Goal: Information Seeking & Learning: Learn about a topic

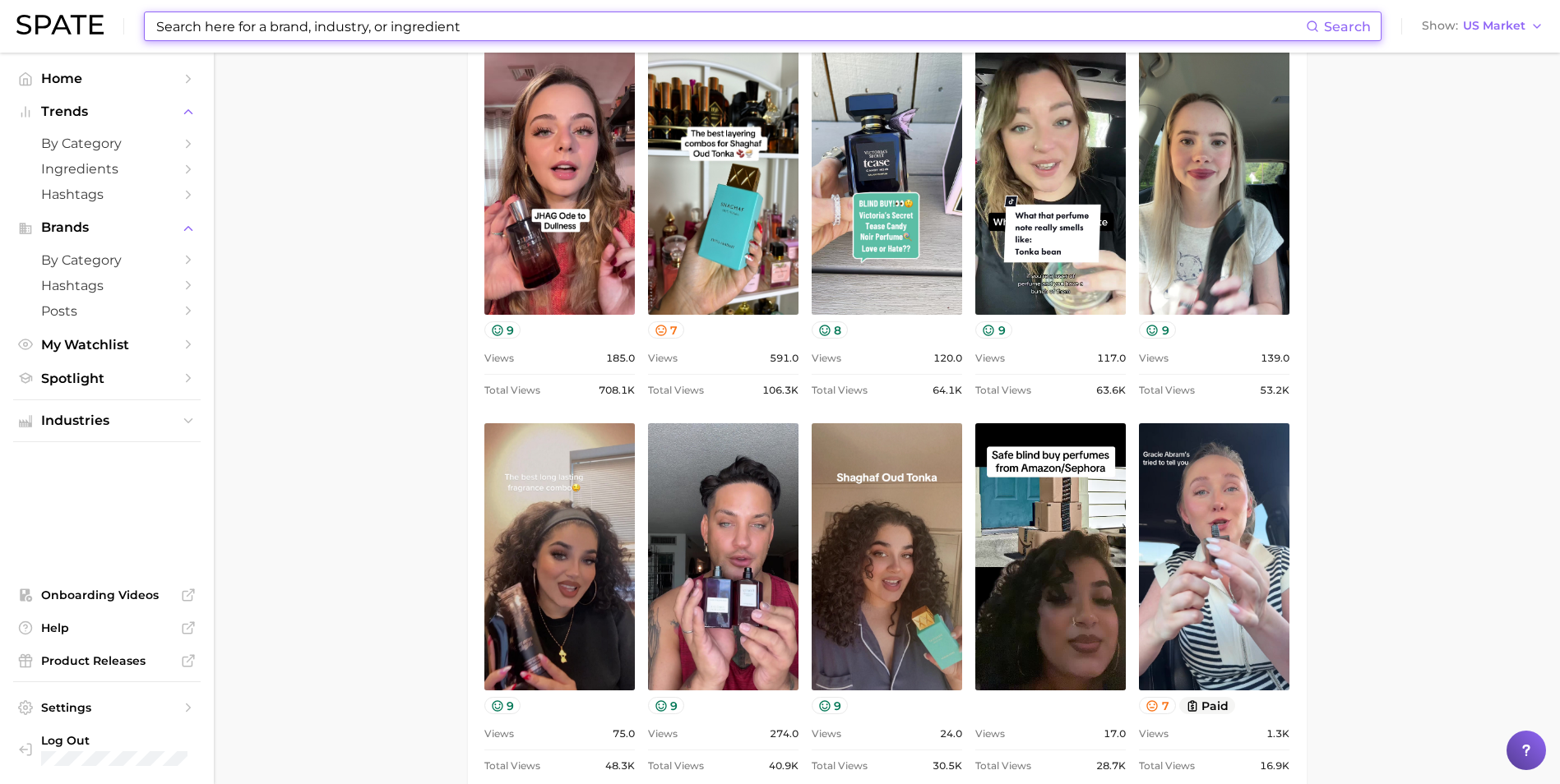
click at [292, 14] on input at bounding box center [730, 26] width 1151 height 28
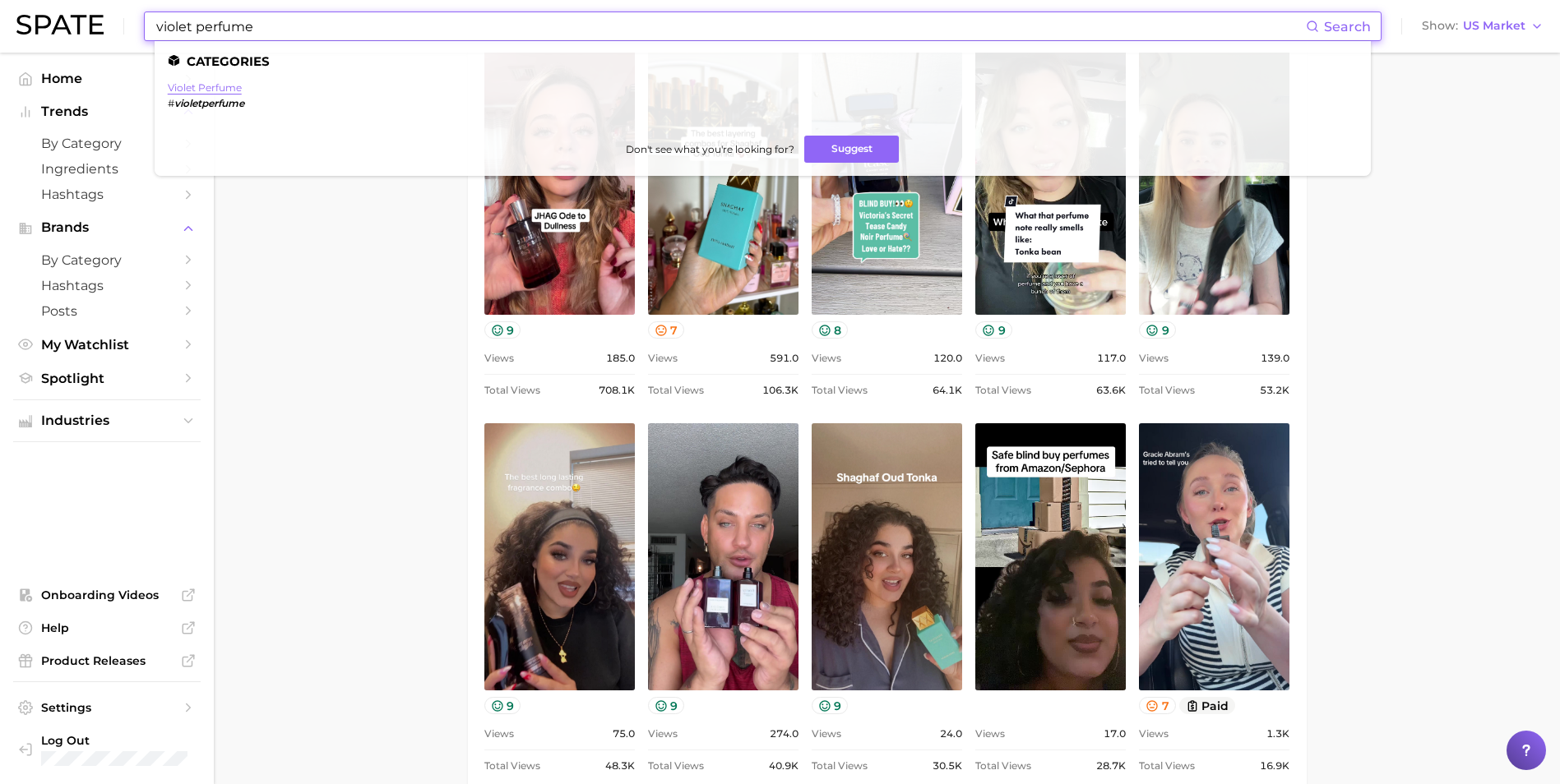
type input "violet perfume"
click at [200, 83] on link "violet perfume" at bounding box center [204, 87] width 74 height 13
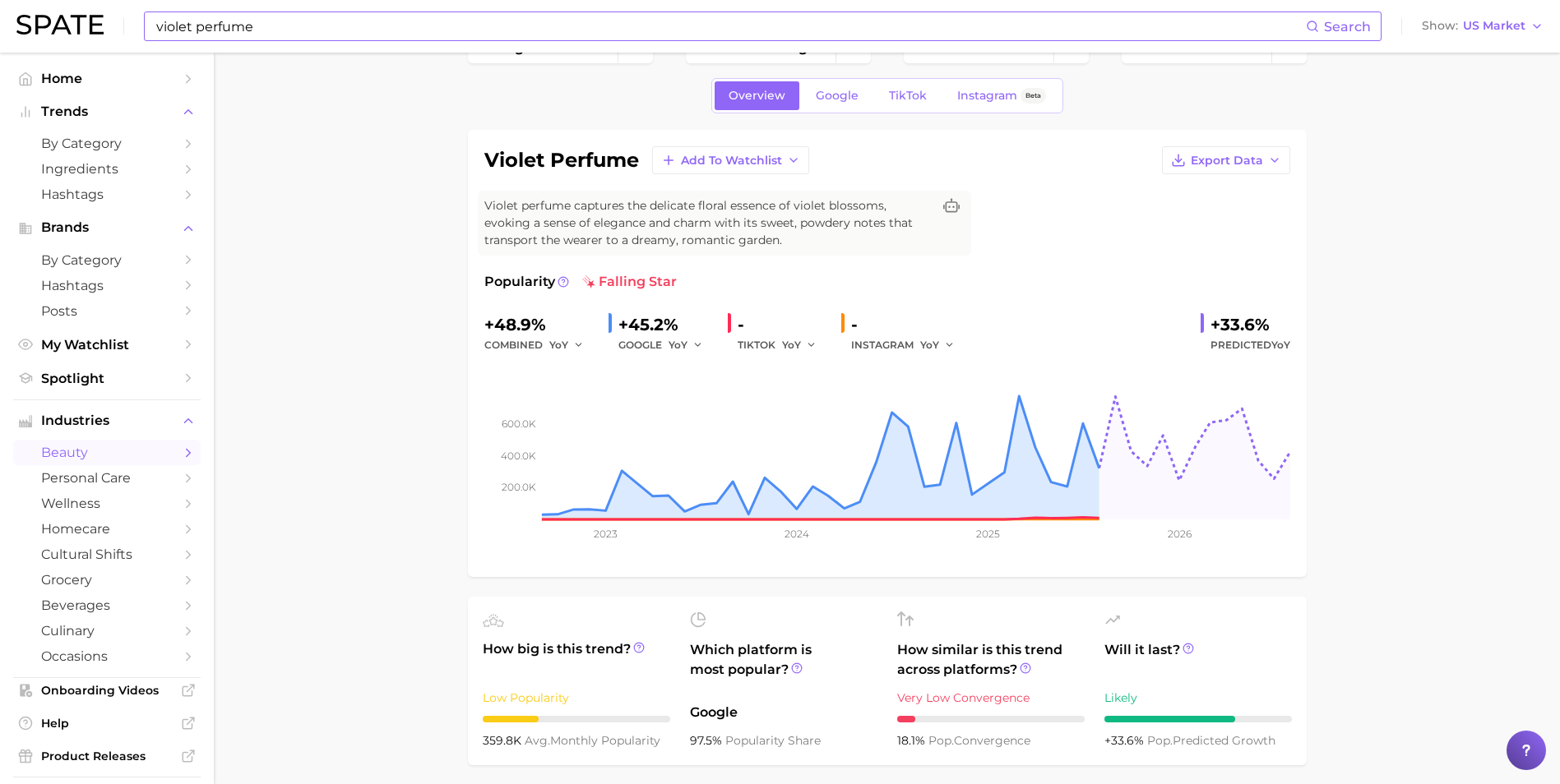
scroll to position [47, 0]
click at [804, 106] on link "Google" at bounding box center [837, 97] width 71 height 29
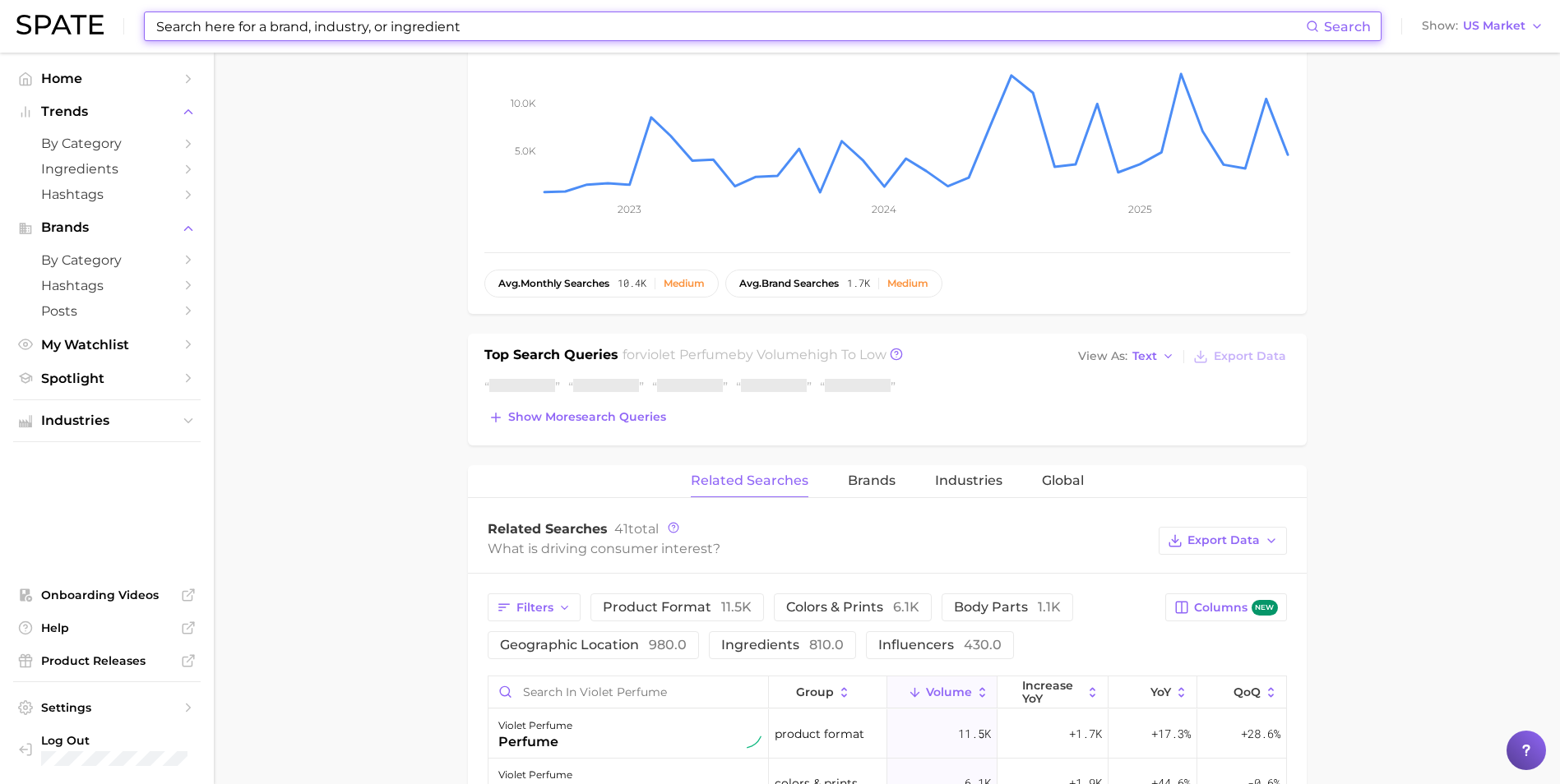
scroll to position [369, 0]
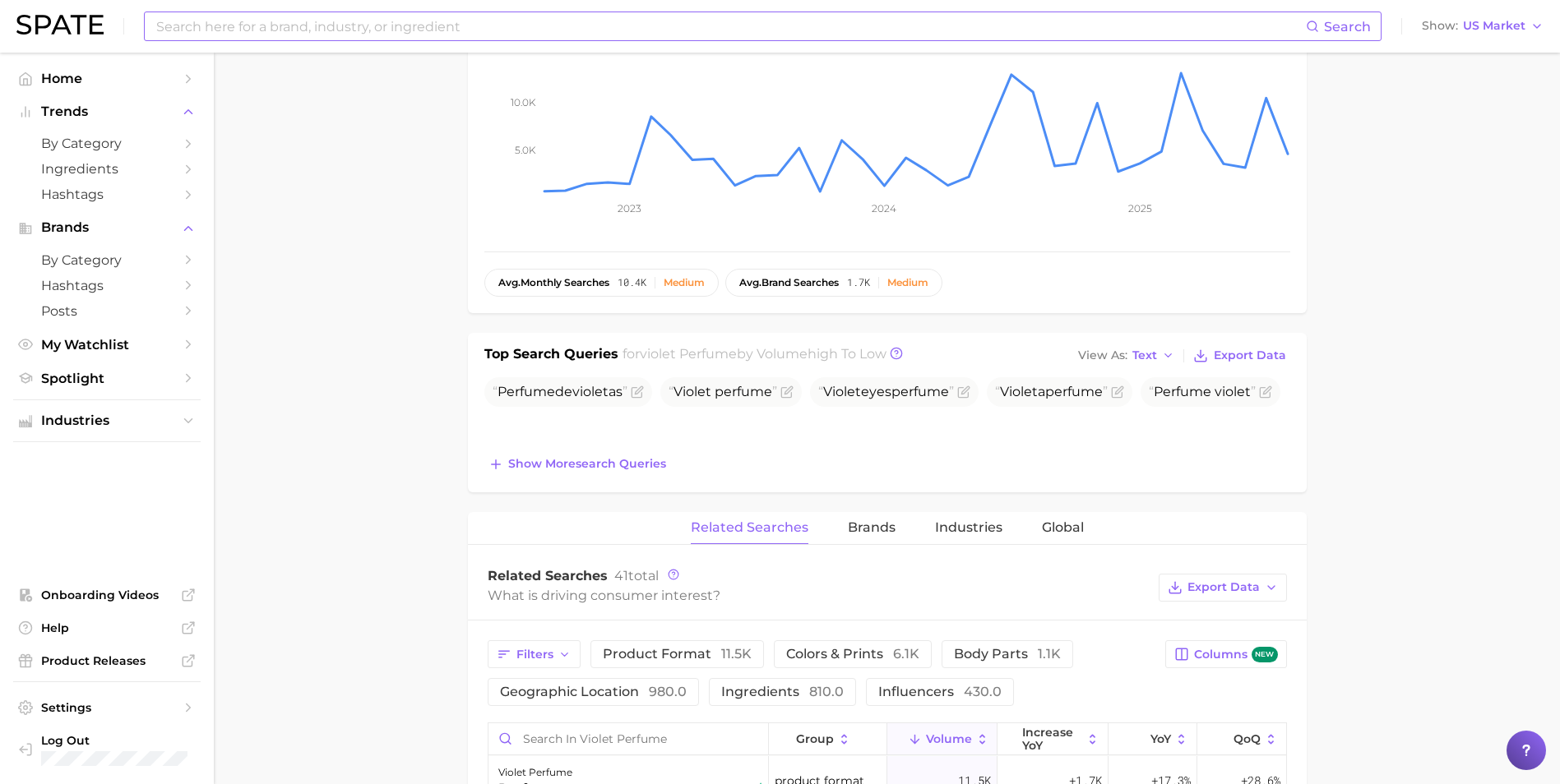
click at [471, 404] on div "Top Search Queries for violet perfume by Volume high to low View As Text Export…" at bounding box center [887, 412] width 839 height 160
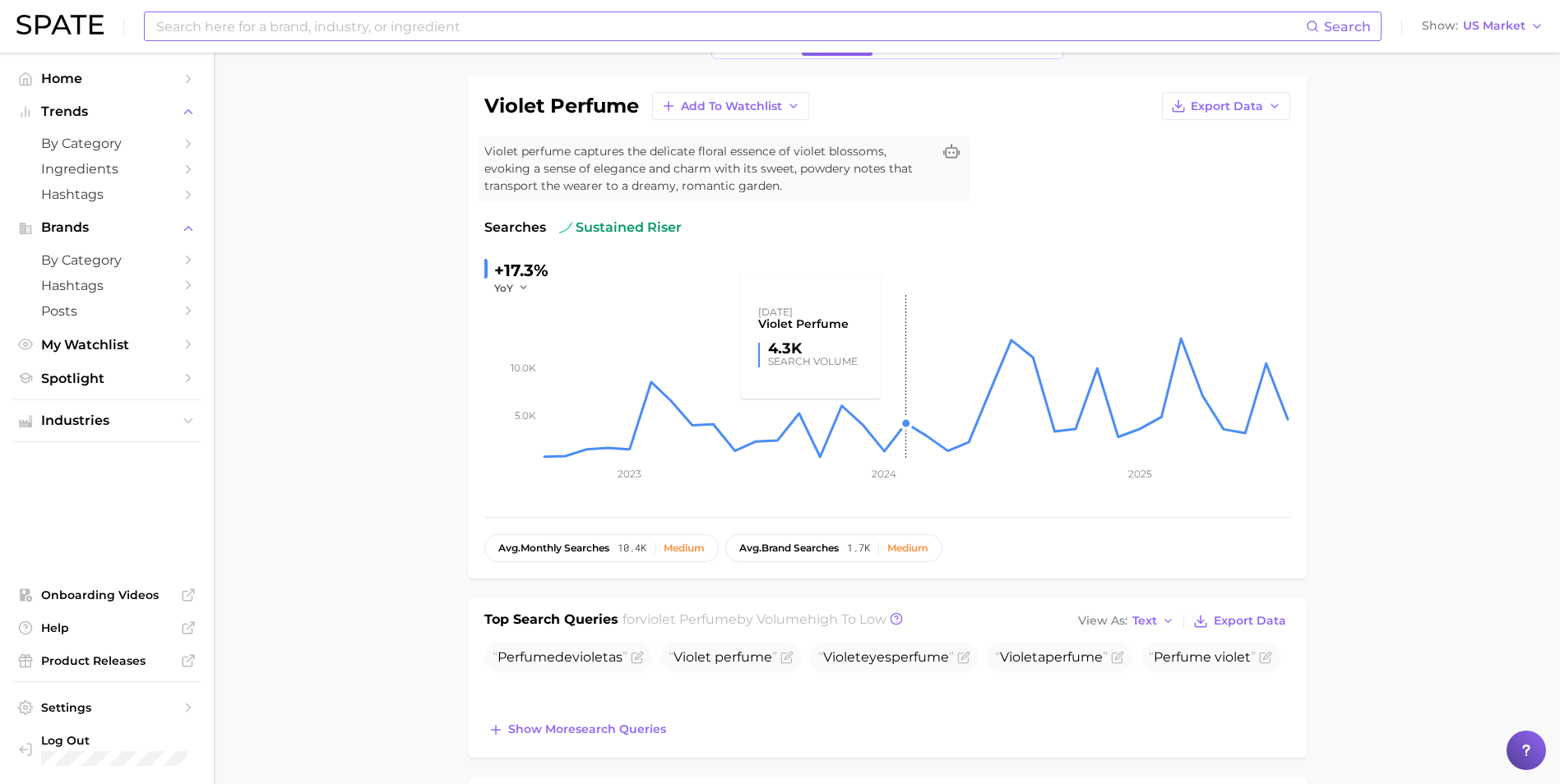
scroll to position [0, 0]
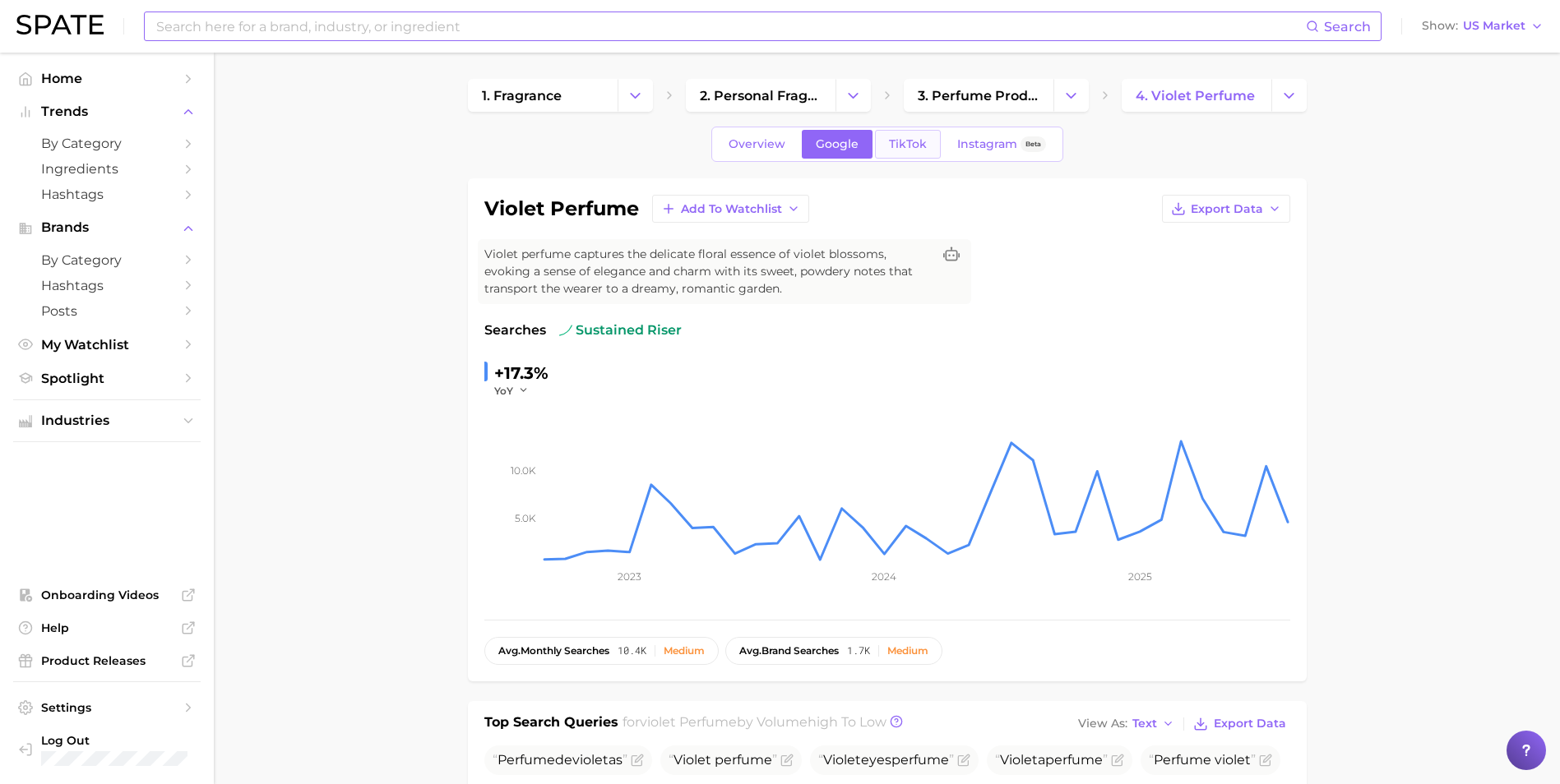
click at [917, 136] on link "TikTok" at bounding box center [908, 144] width 66 height 29
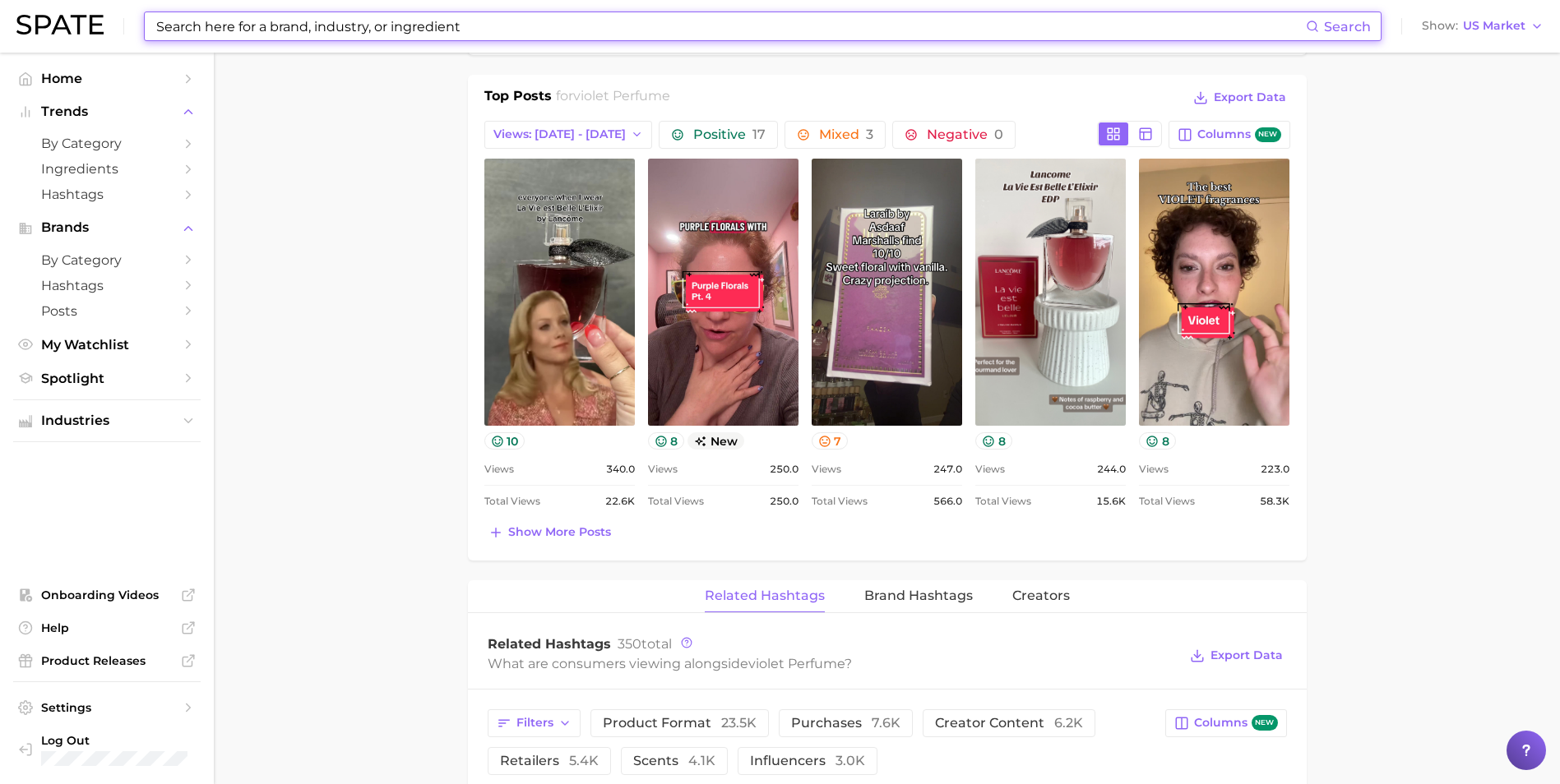
scroll to position [776, 0]
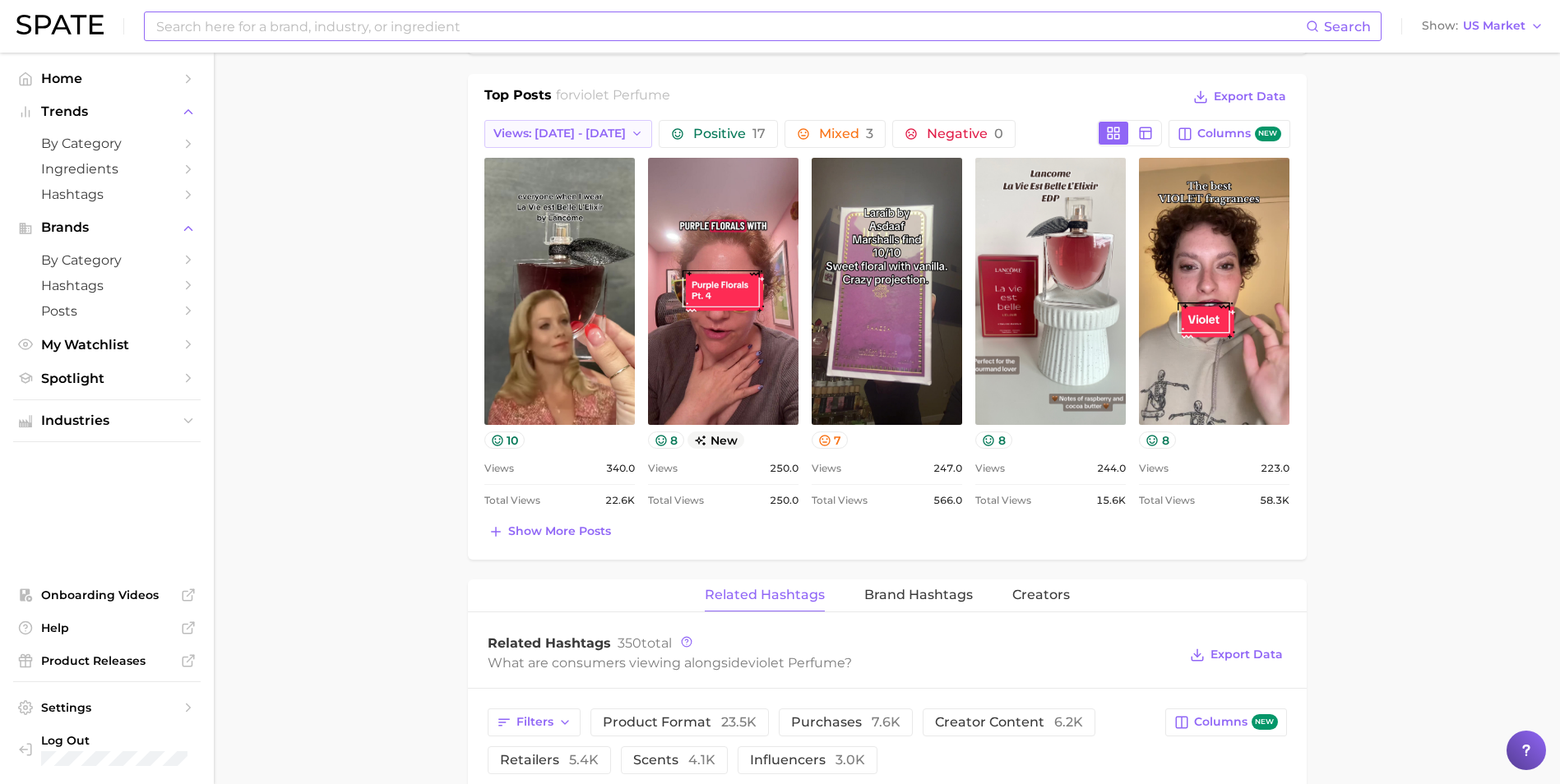
click at [579, 140] on span "Views: [DATE] - [DATE]" at bounding box center [560, 134] width 133 height 14
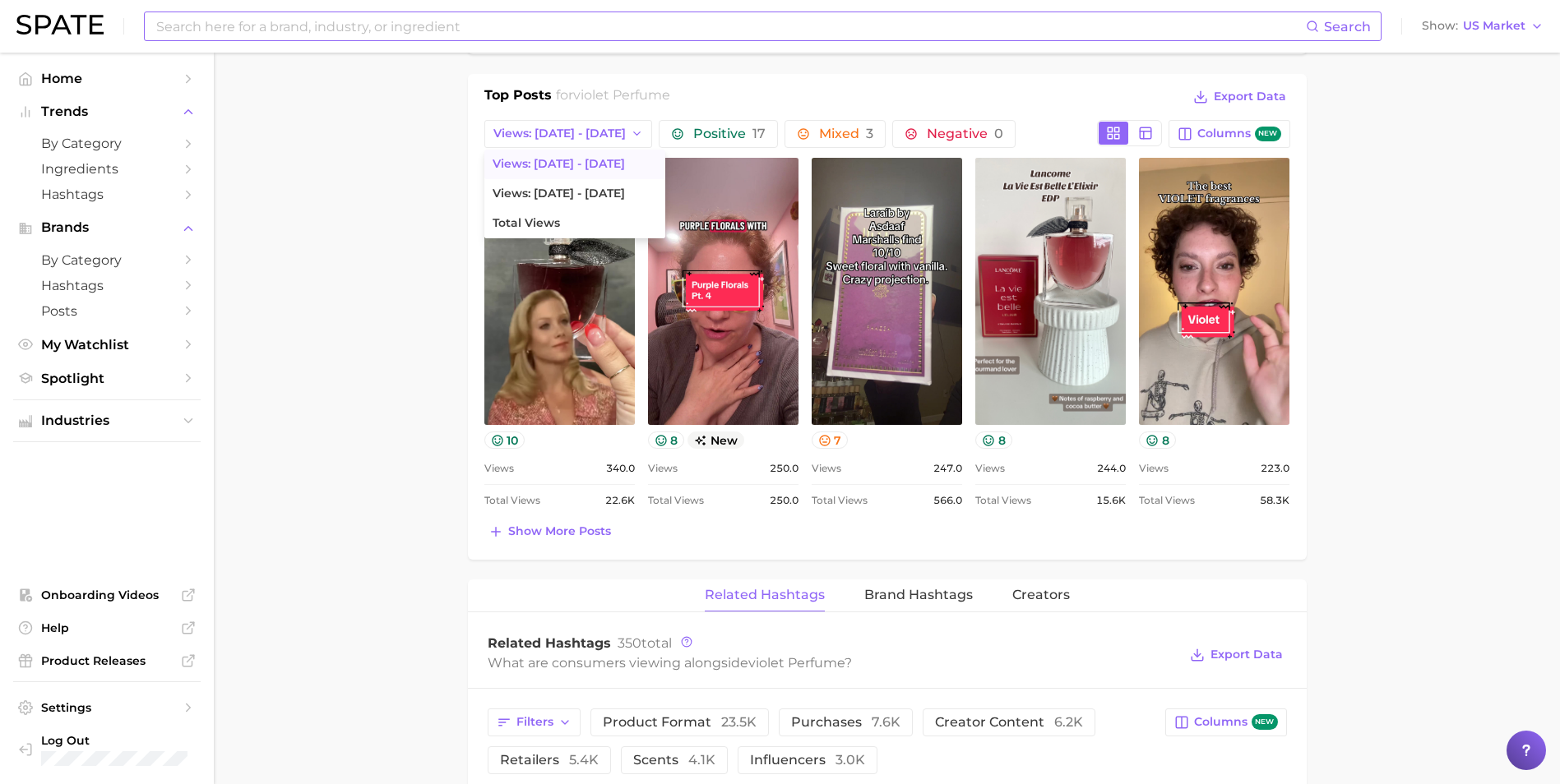
click at [358, 448] on main "1. fragrance 2. personal fragrance 3. perfume products 4. violet perfume Overvi…" at bounding box center [887, 477] width 1346 height 2400
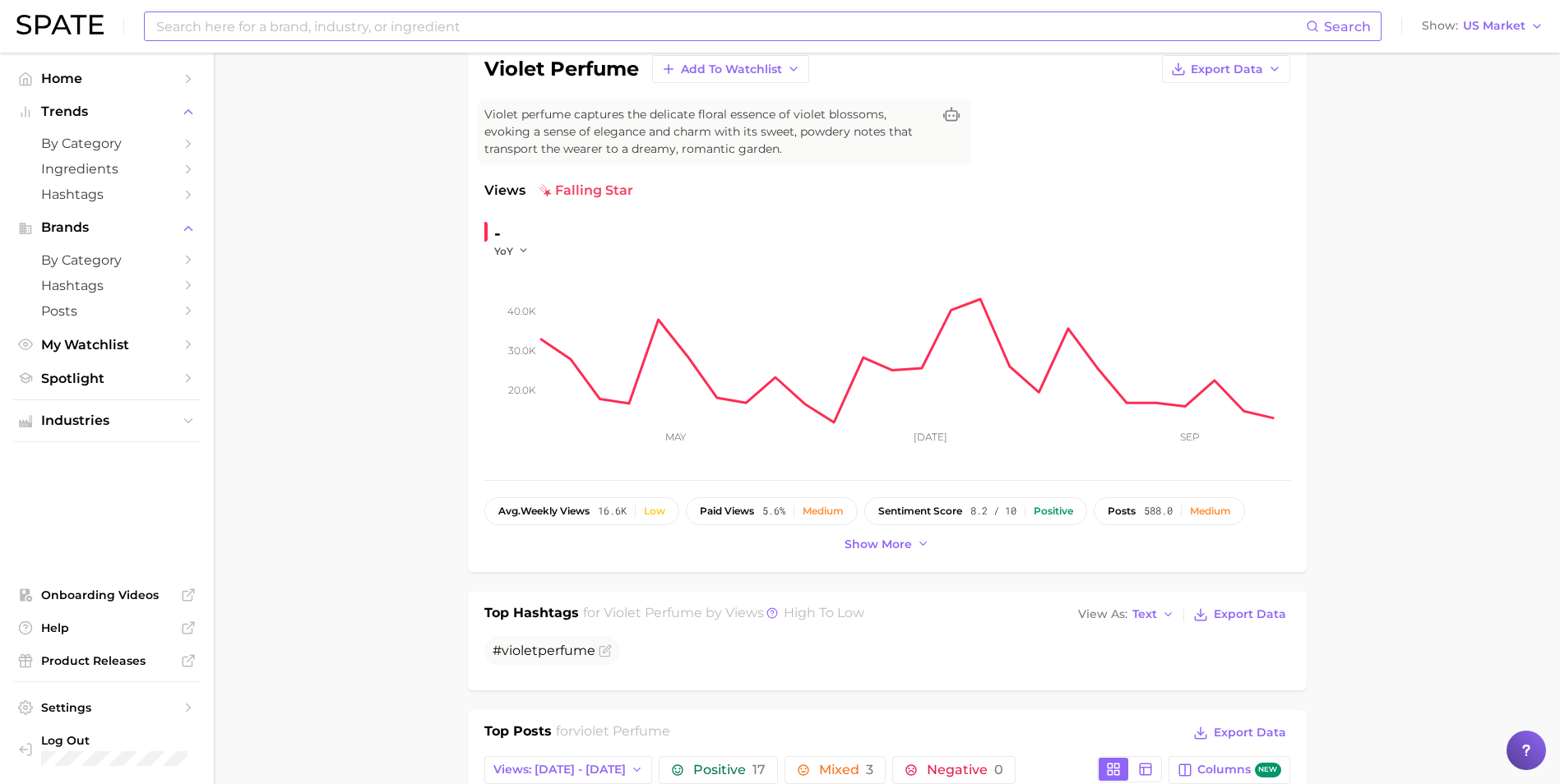
scroll to position [0, 0]
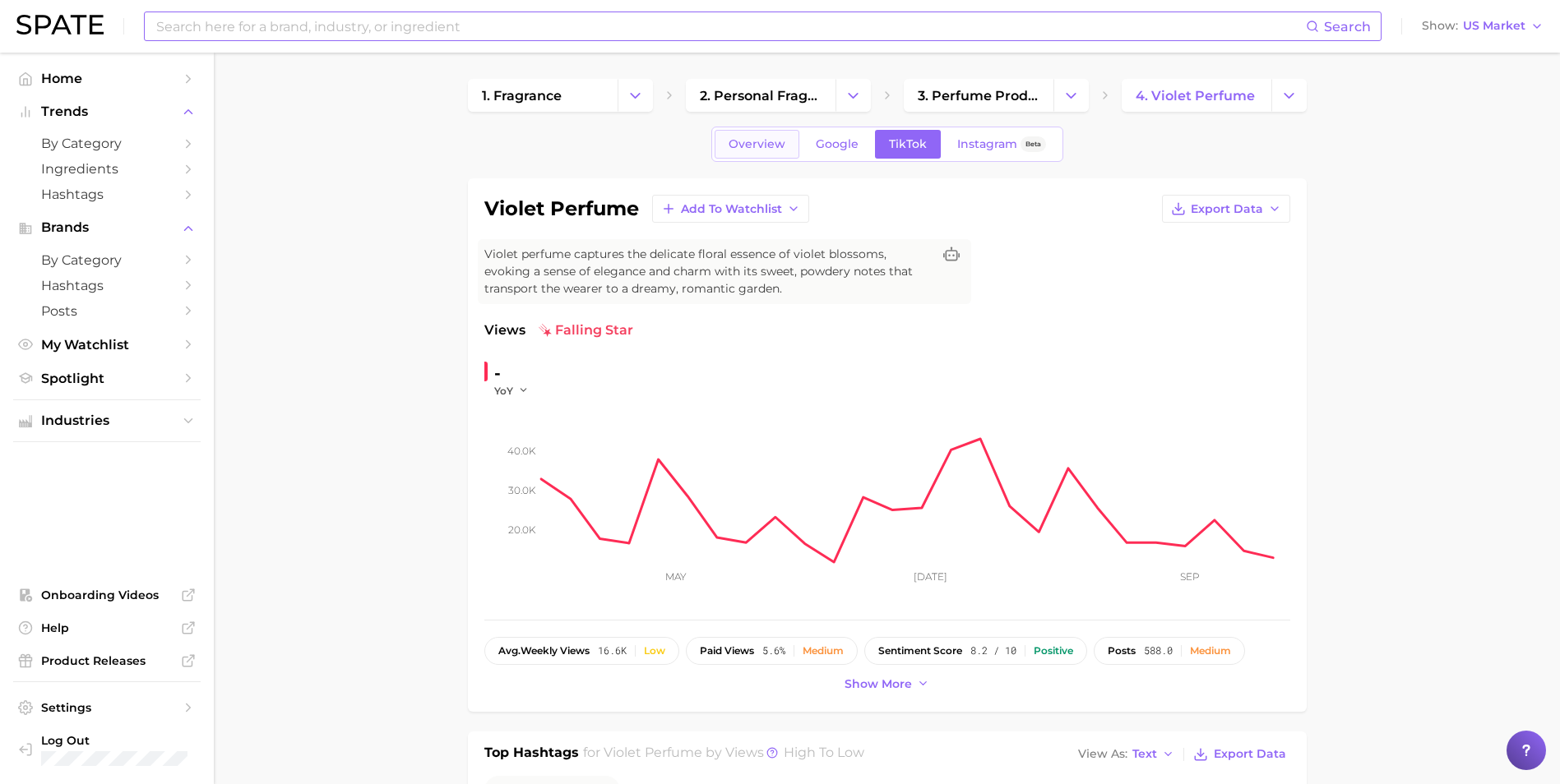
click at [742, 139] on span "Overview" at bounding box center [757, 144] width 57 height 14
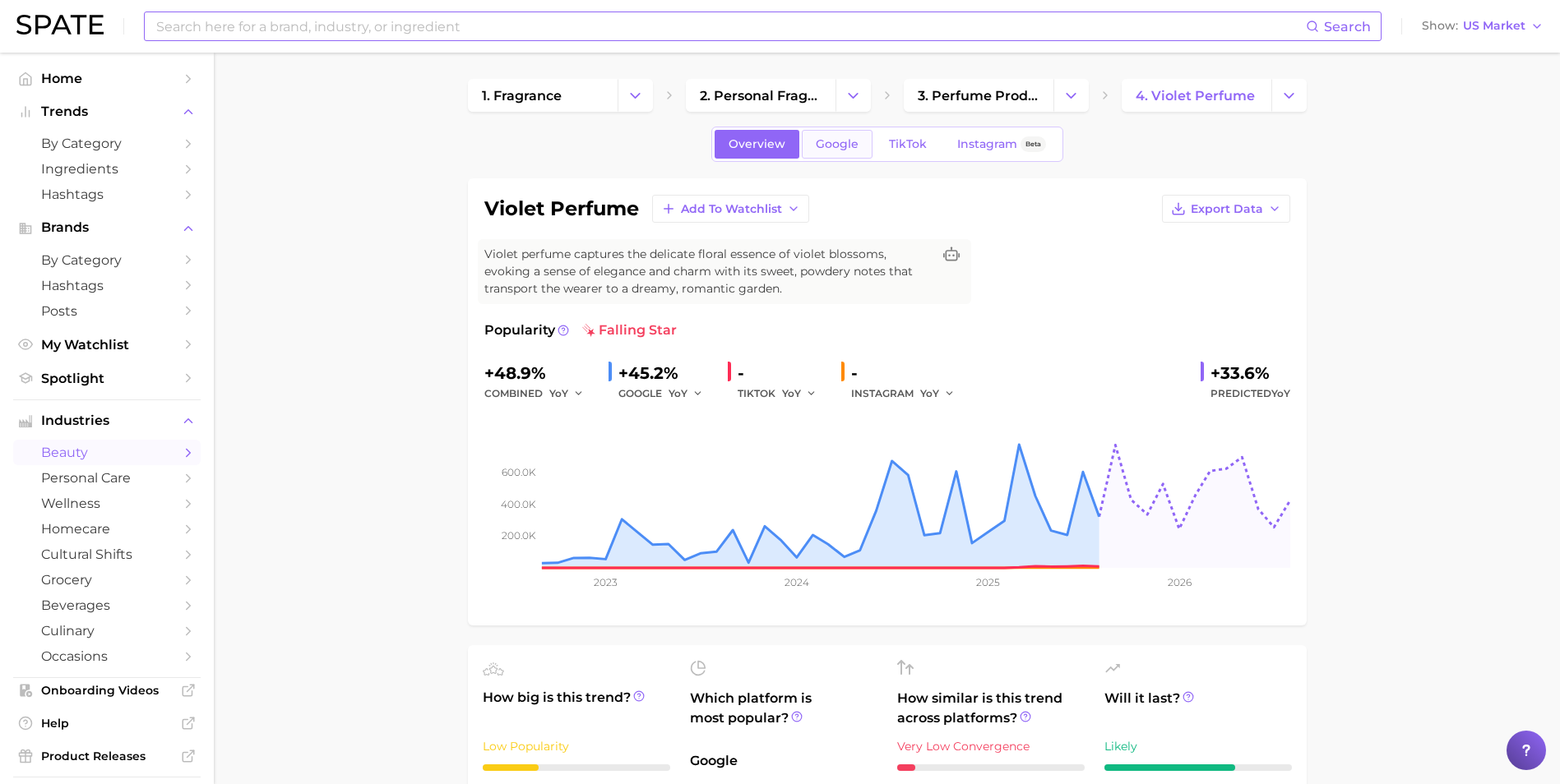
click at [825, 148] on span "Google" at bounding box center [838, 144] width 43 height 14
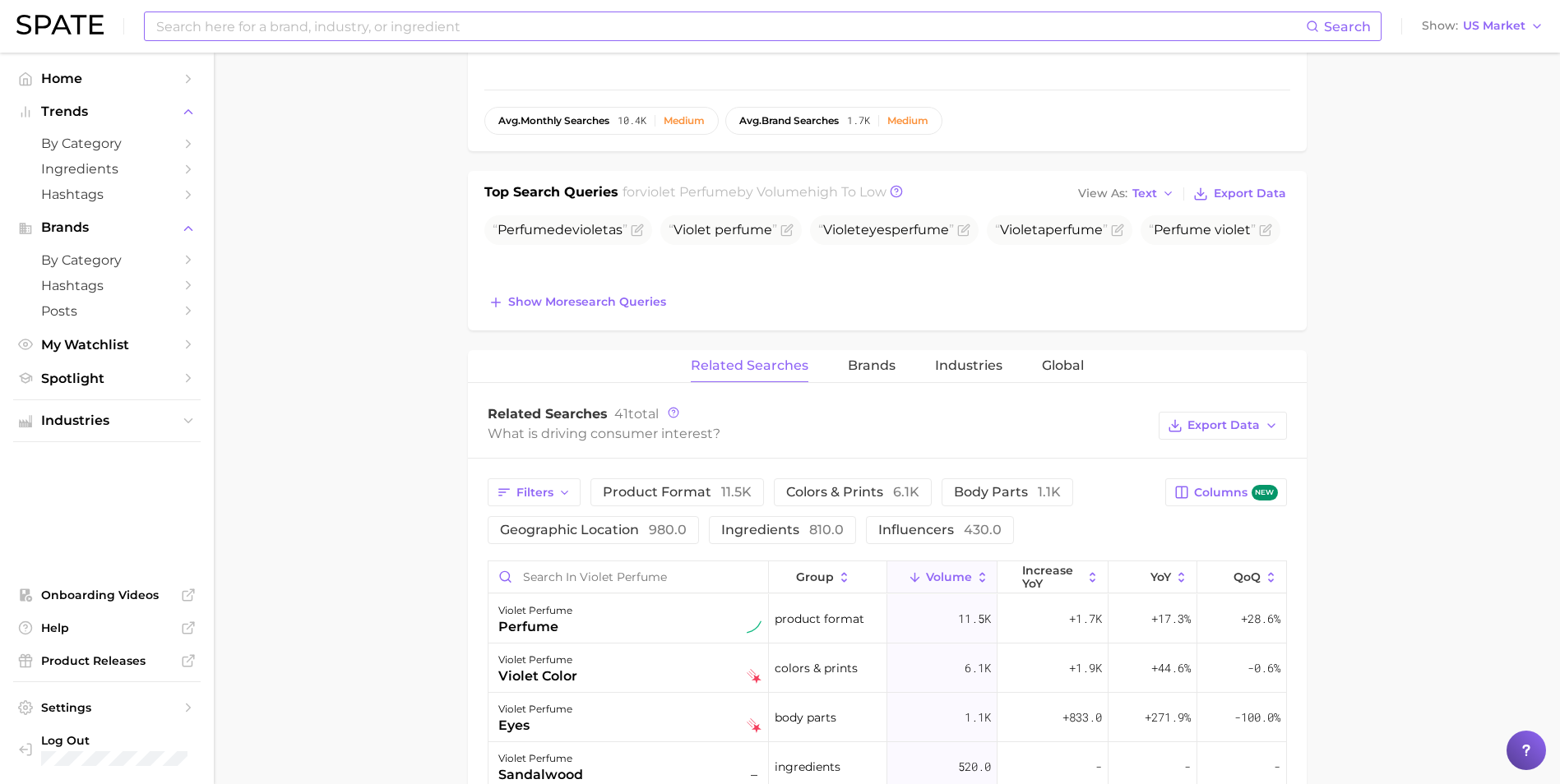
scroll to position [532, 0]
click at [889, 369] on span "Brands" at bounding box center [872, 363] width 47 height 15
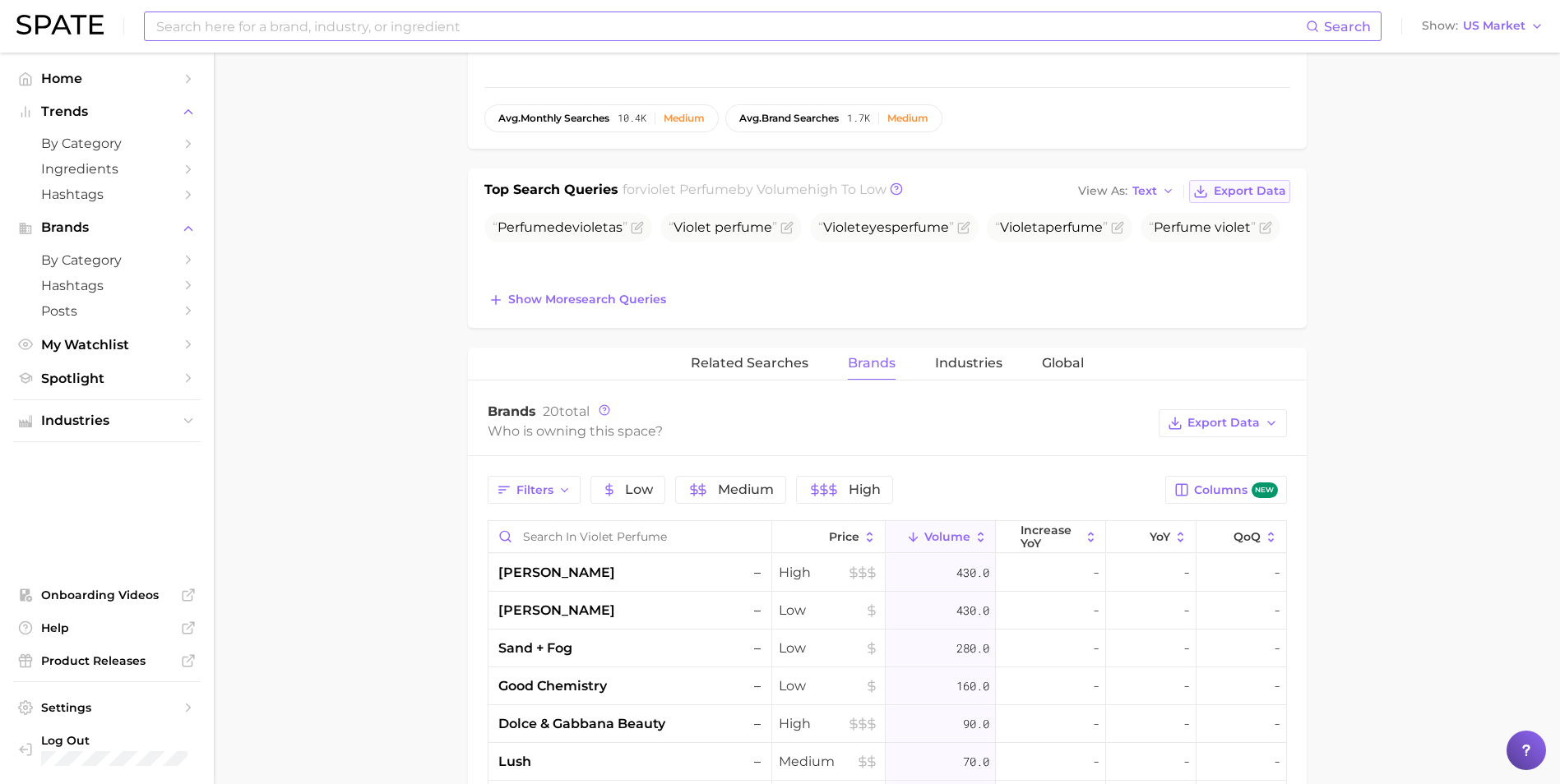
click at [1269, 196] on span "Export Data" at bounding box center [1250, 191] width 73 height 14
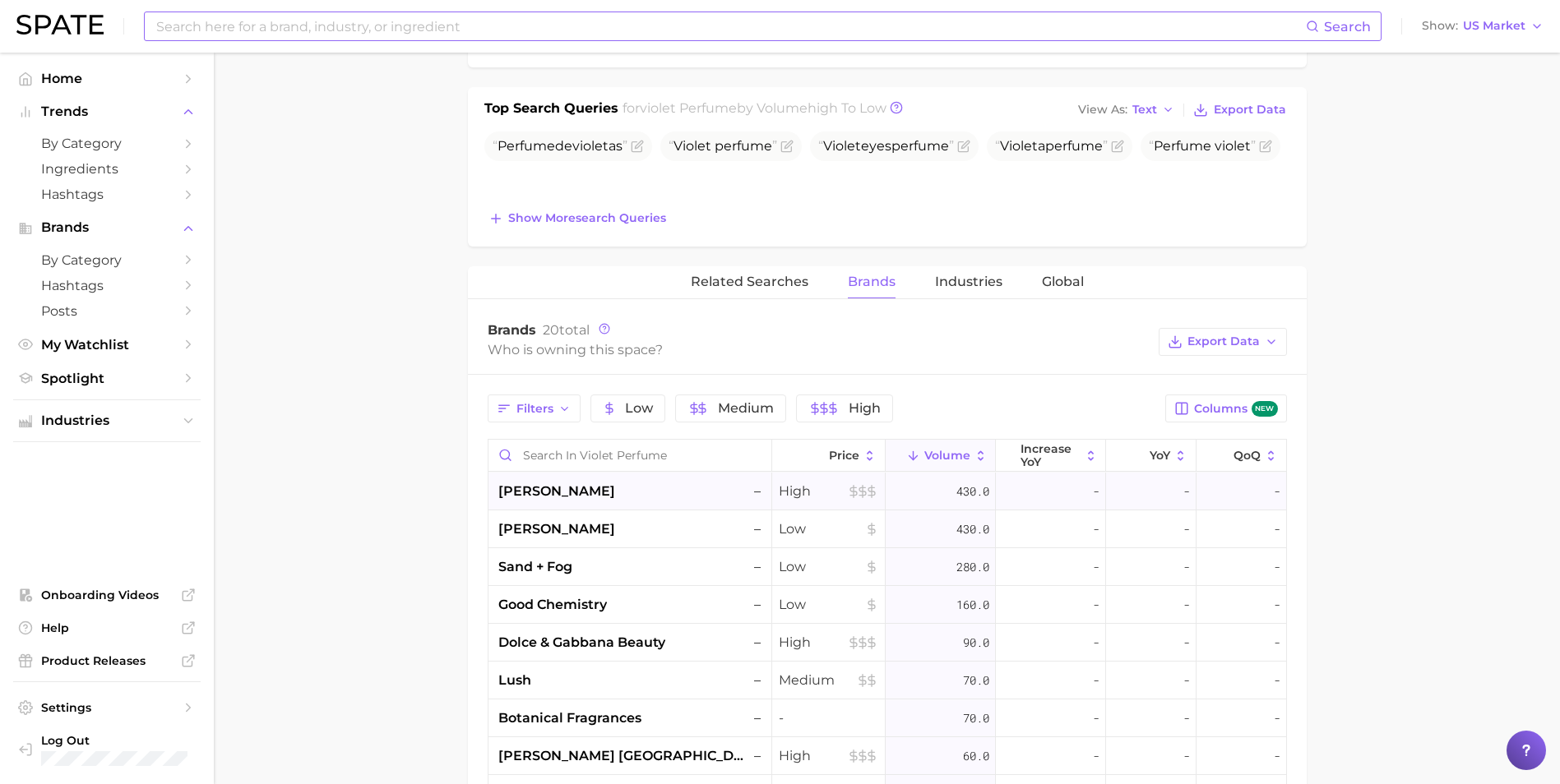
scroll to position [609, 0]
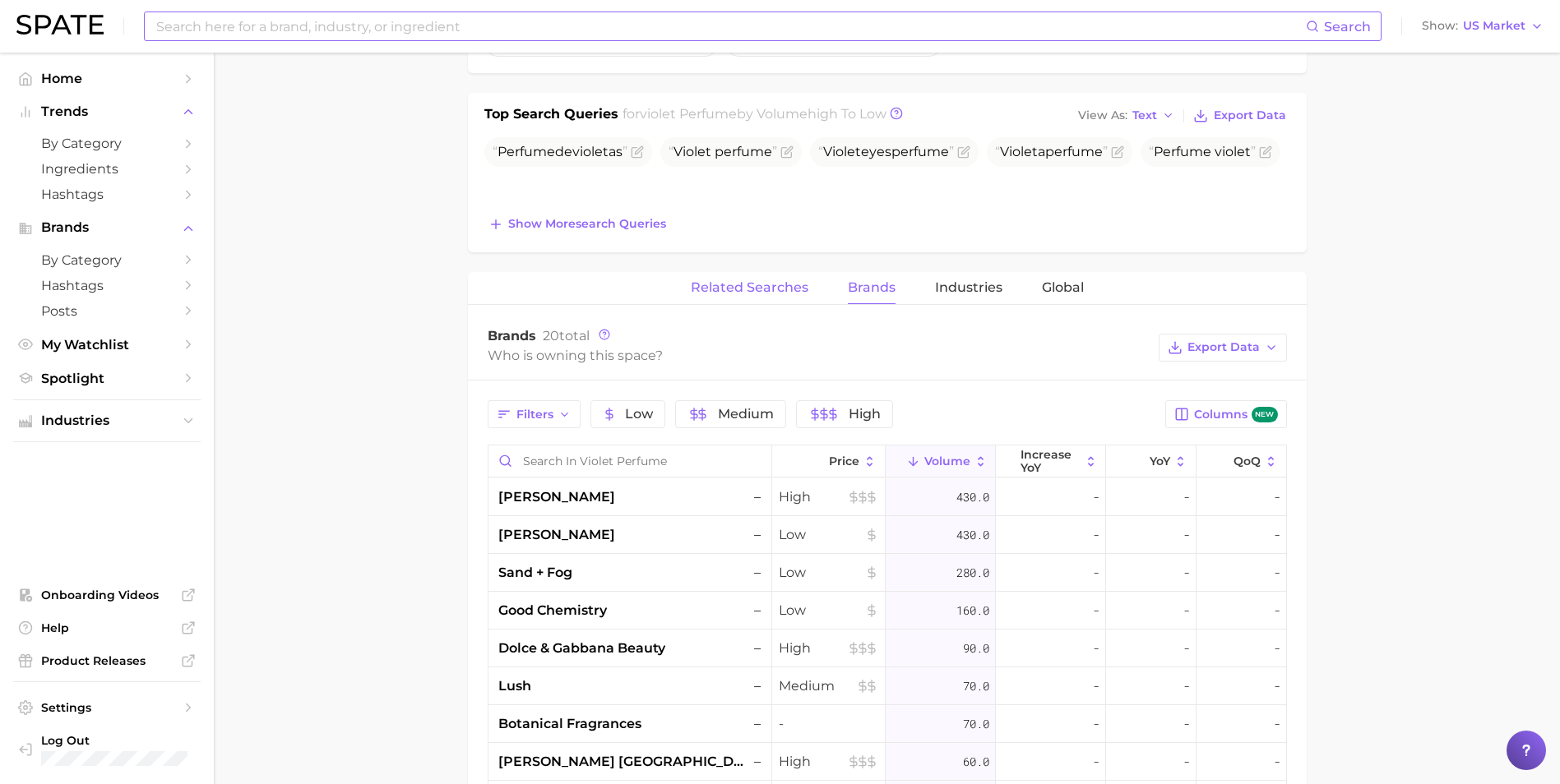
click at [782, 291] on span "Related Searches" at bounding box center [749, 287] width 117 height 15
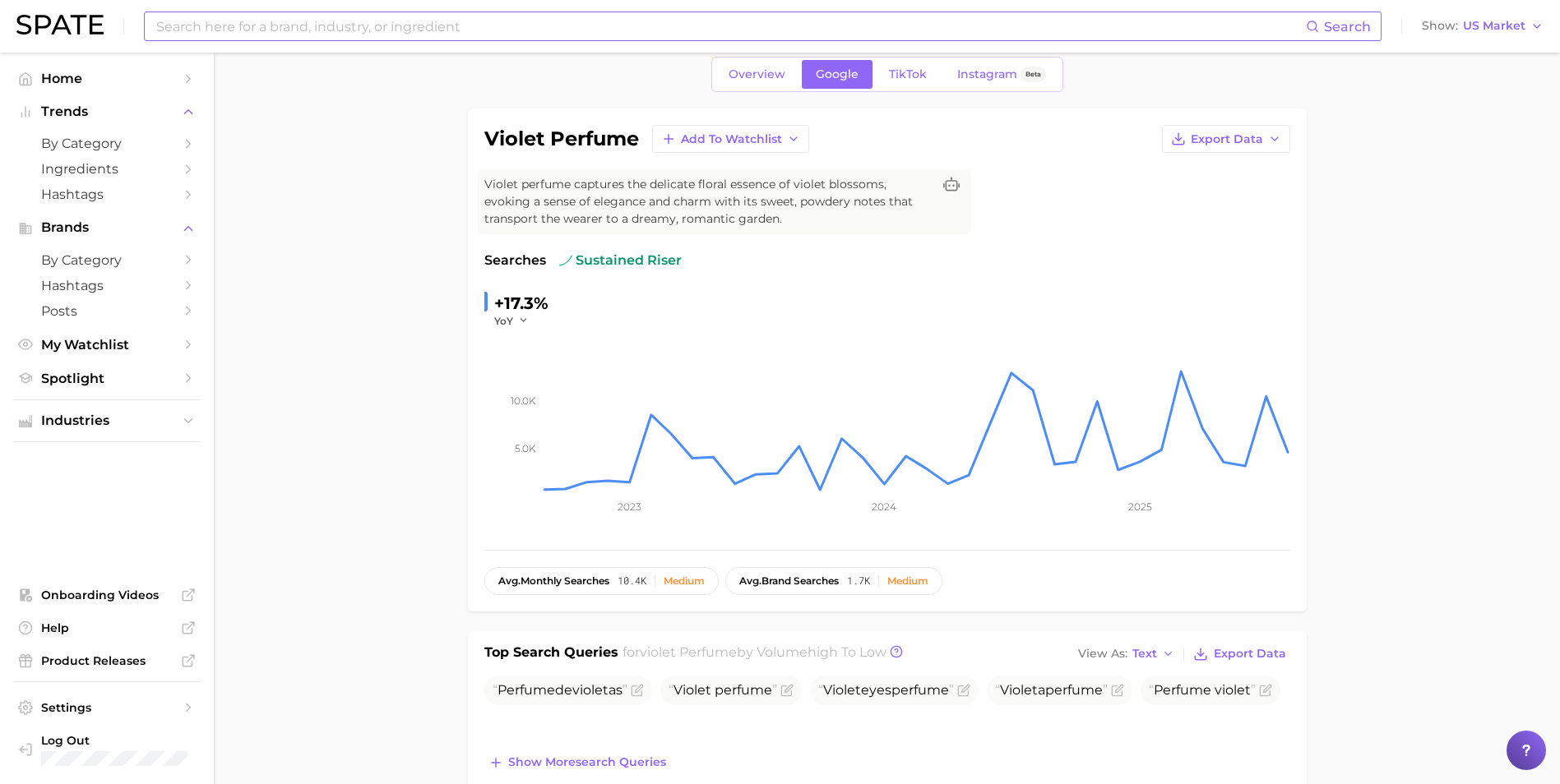
scroll to position [69, 0]
click at [919, 79] on span "TikTok" at bounding box center [907, 75] width 38 height 14
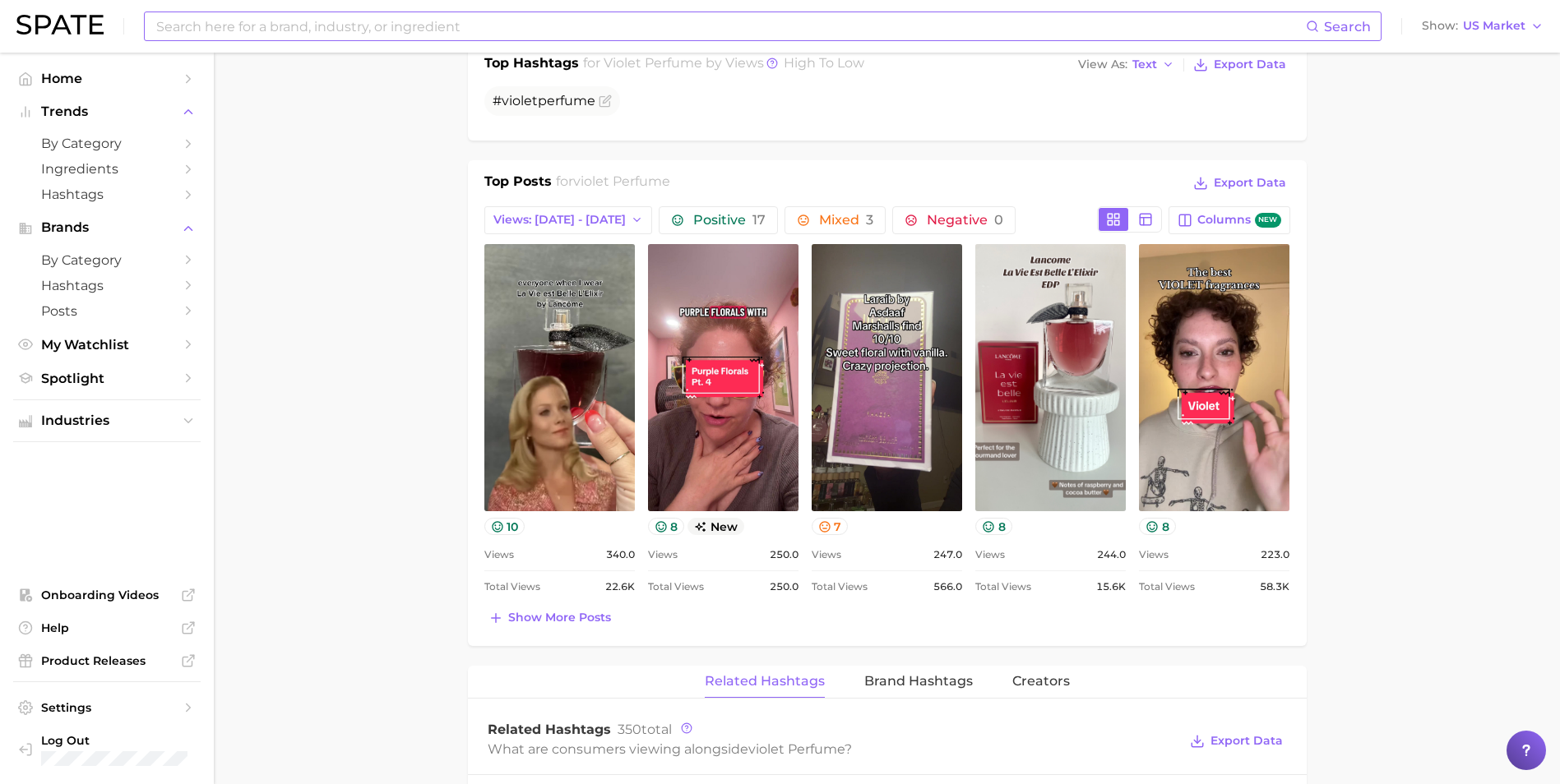
scroll to position [690, 0]
click at [556, 223] on span "Views: [DATE] - [DATE]" at bounding box center [560, 219] width 133 height 14
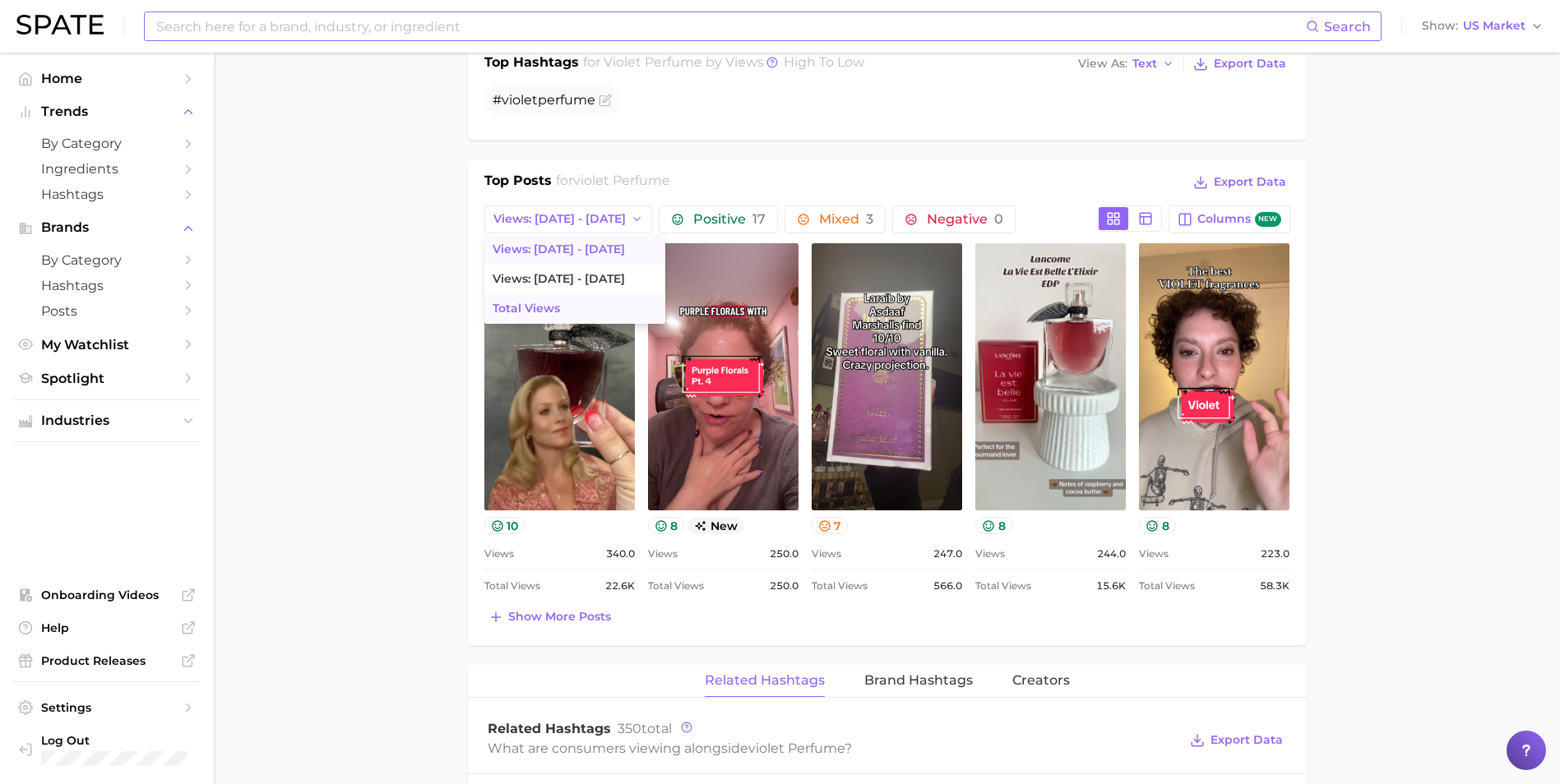
click at [537, 303] on span "Total Views" at bounding box center [527, 309] width 68 height 14
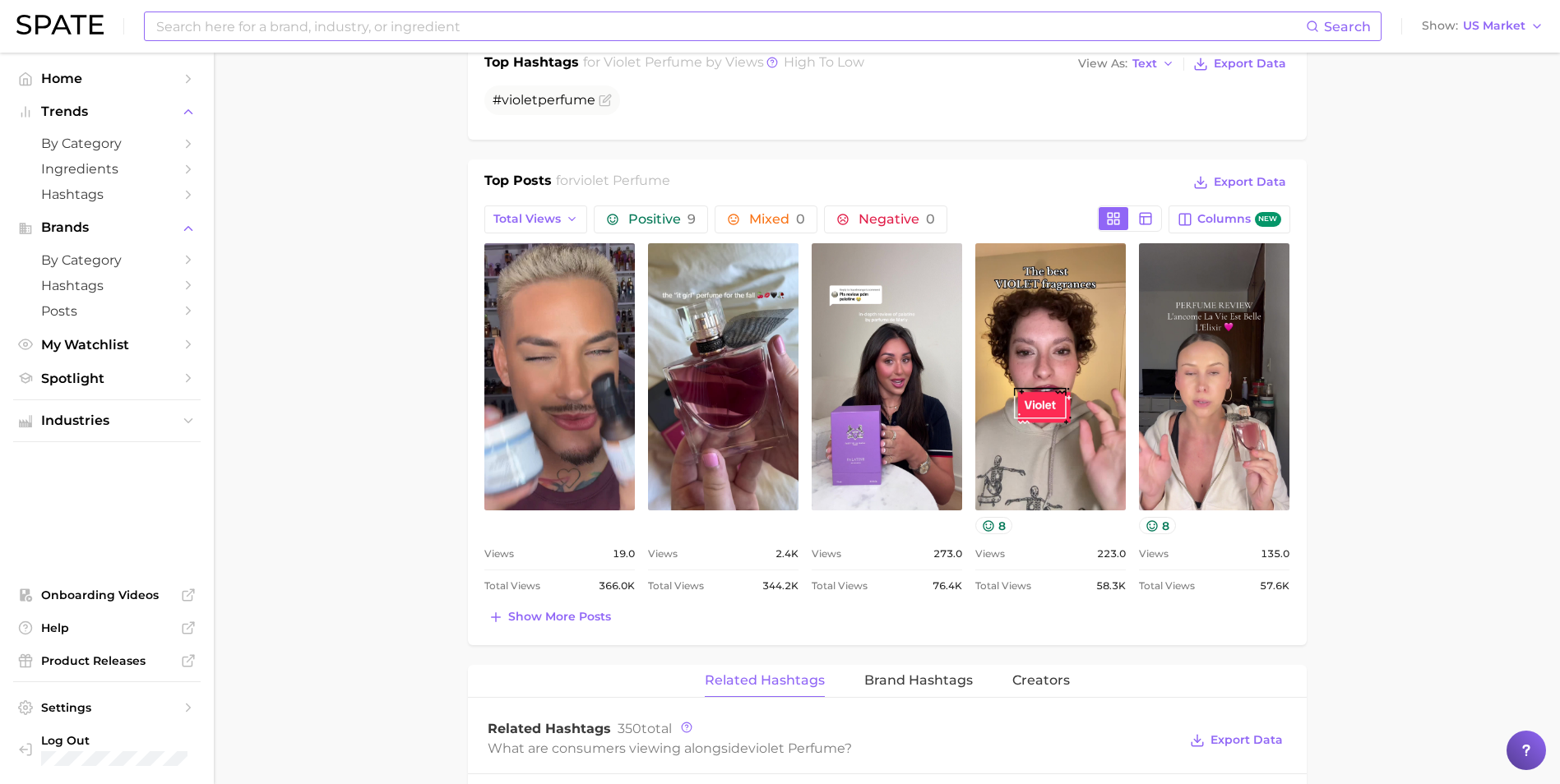
scroll to position [0, 0]
click at [534, 618] on span "Show more posts" at bounding box center [560, 617] width 103 height 14
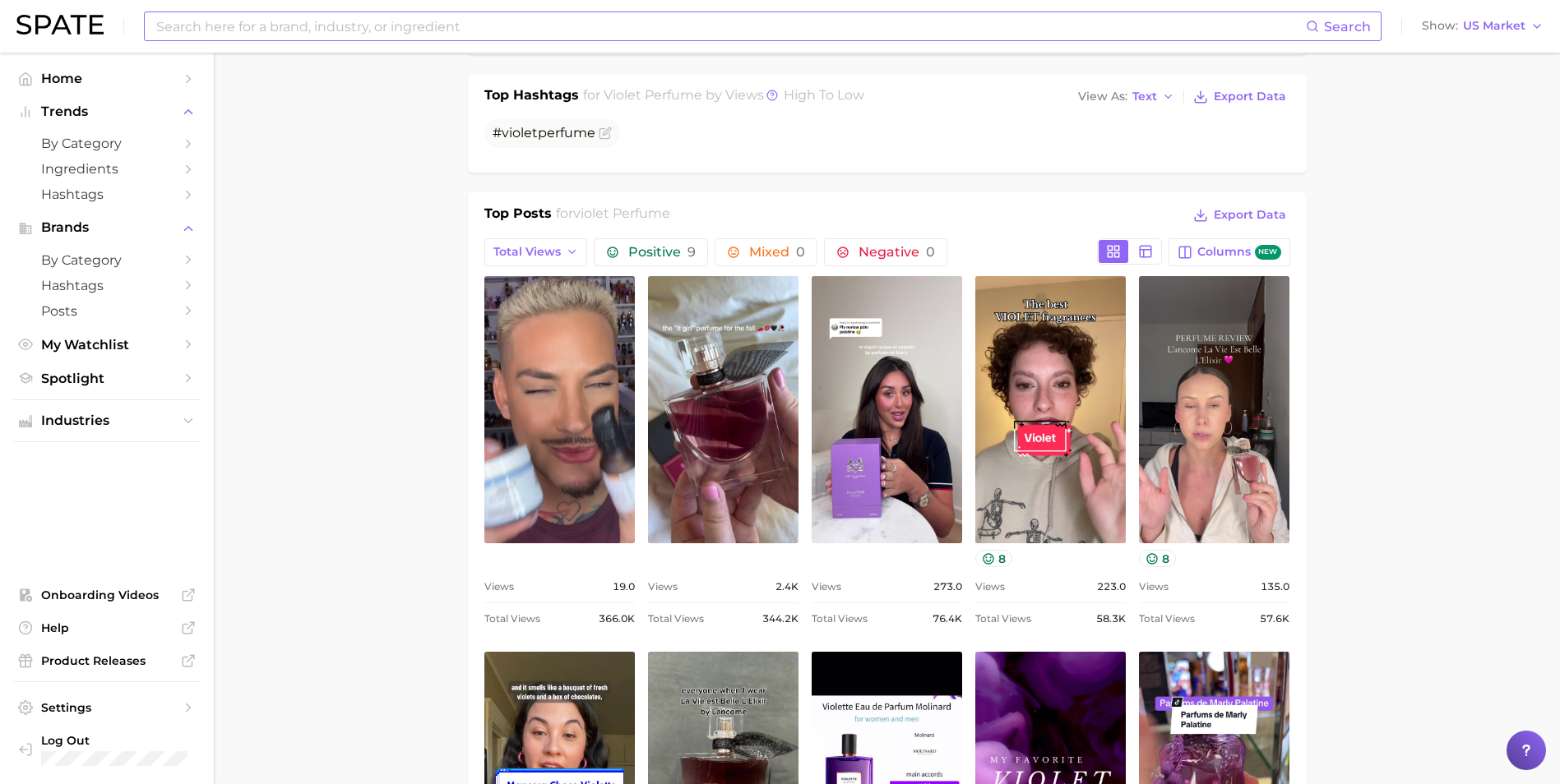
scroll to position [658, 0]
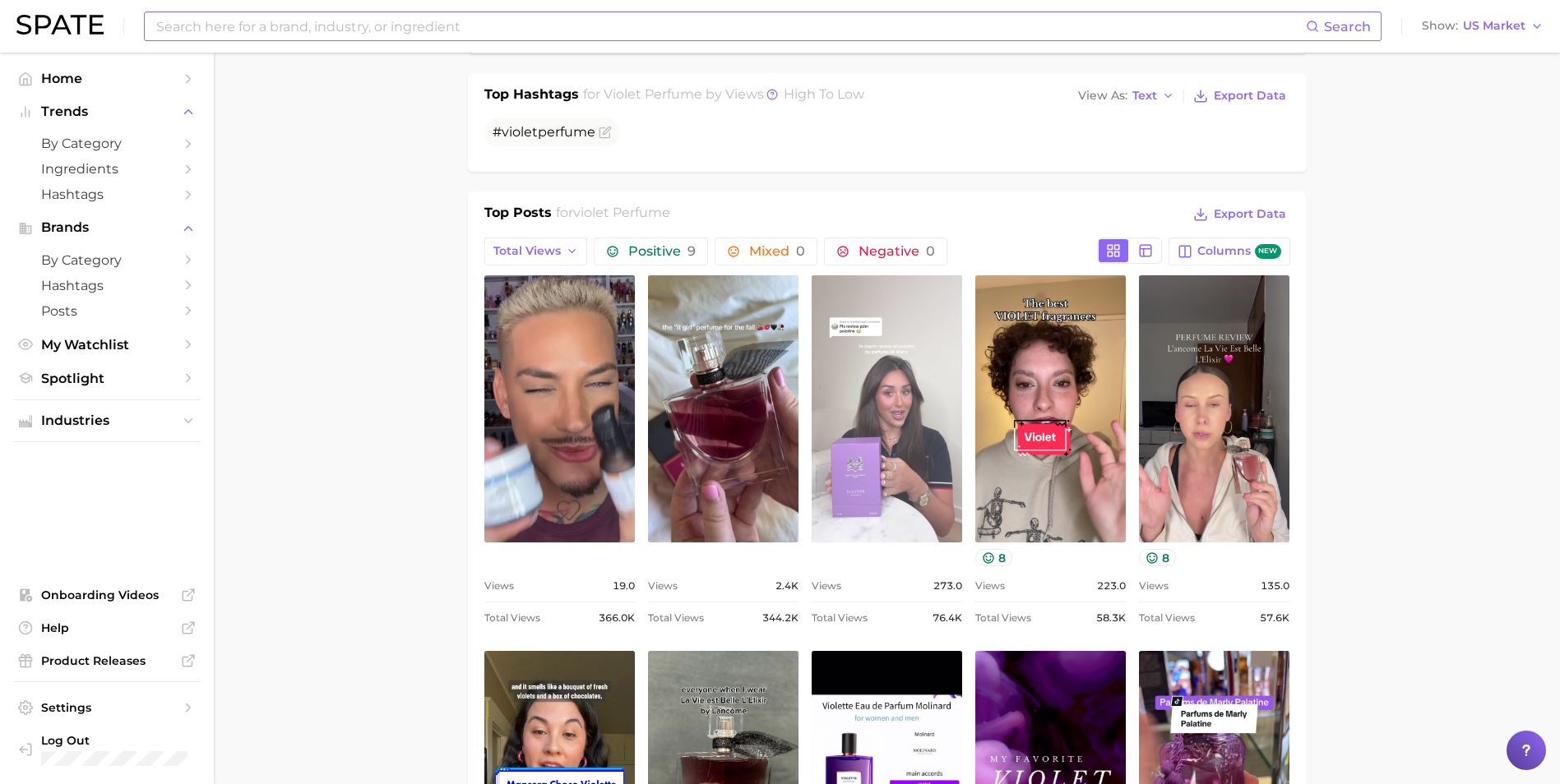
click at [866, 445] on link "view post on TikTok" at bounding box center [886, 409] width 150 height 267
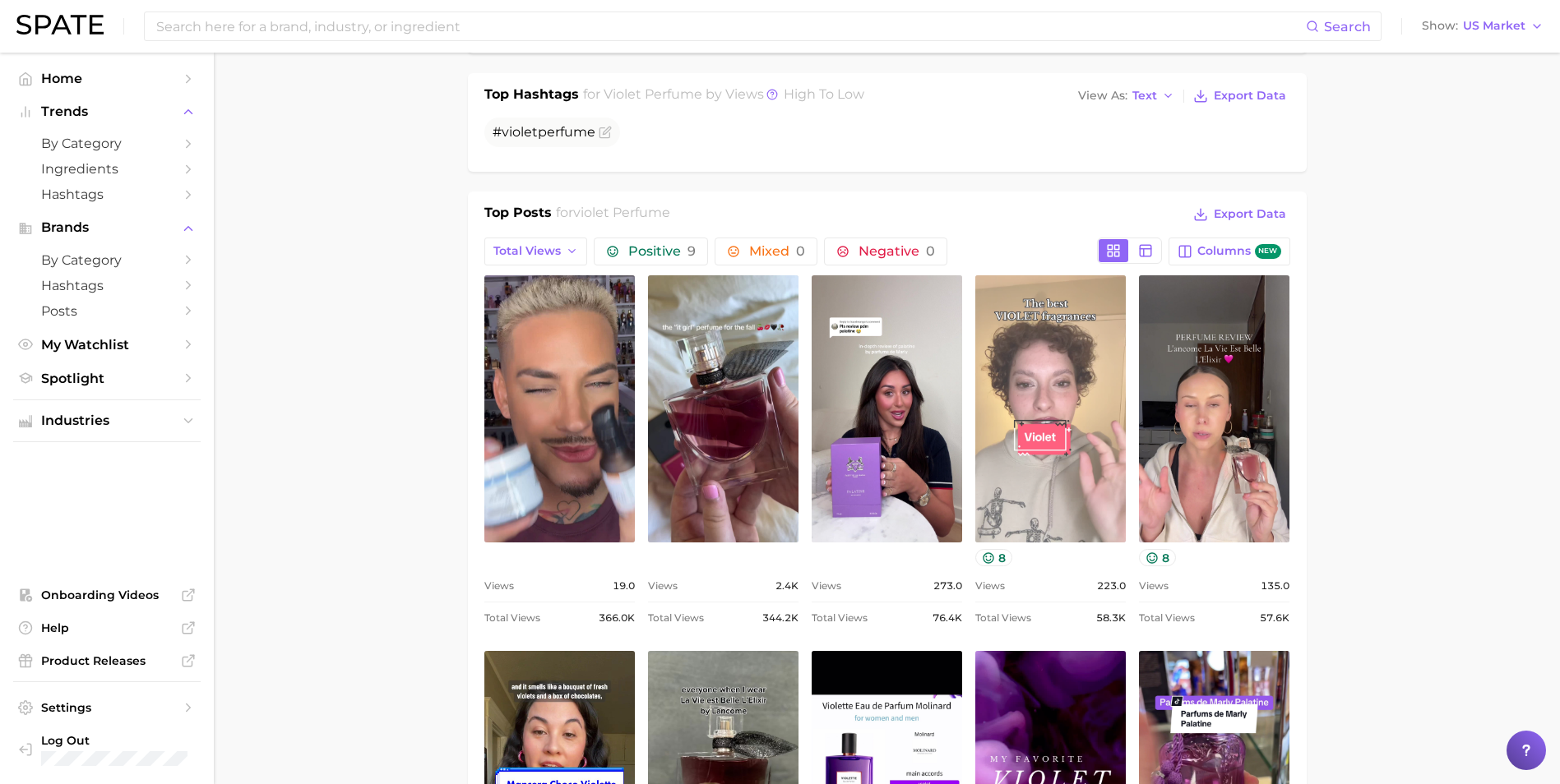
click at [1062, 445] on link "view post on TikTok" at bounding box center [1050, 409] width 150 height 267
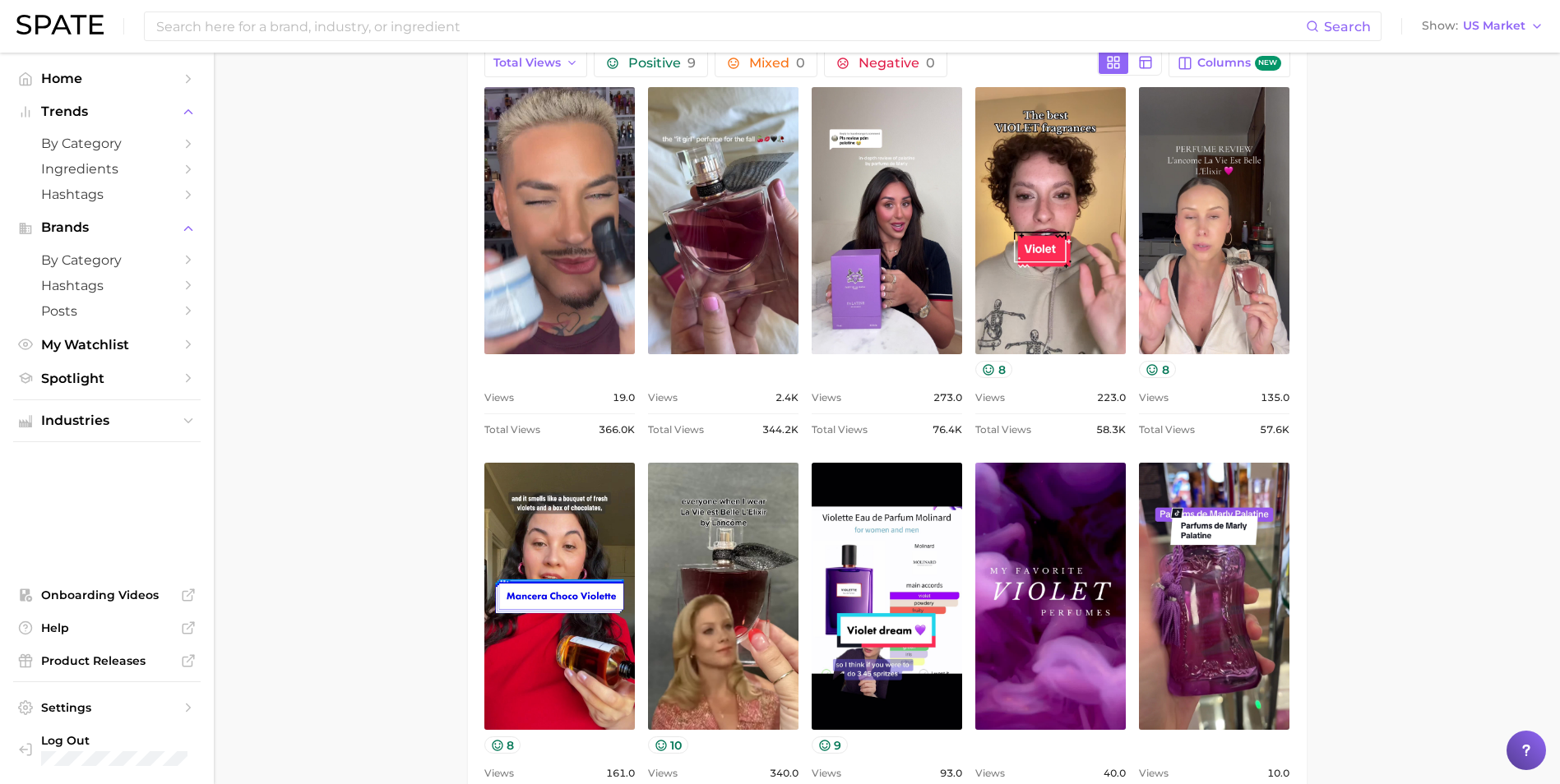
scroll to position [849, 0]
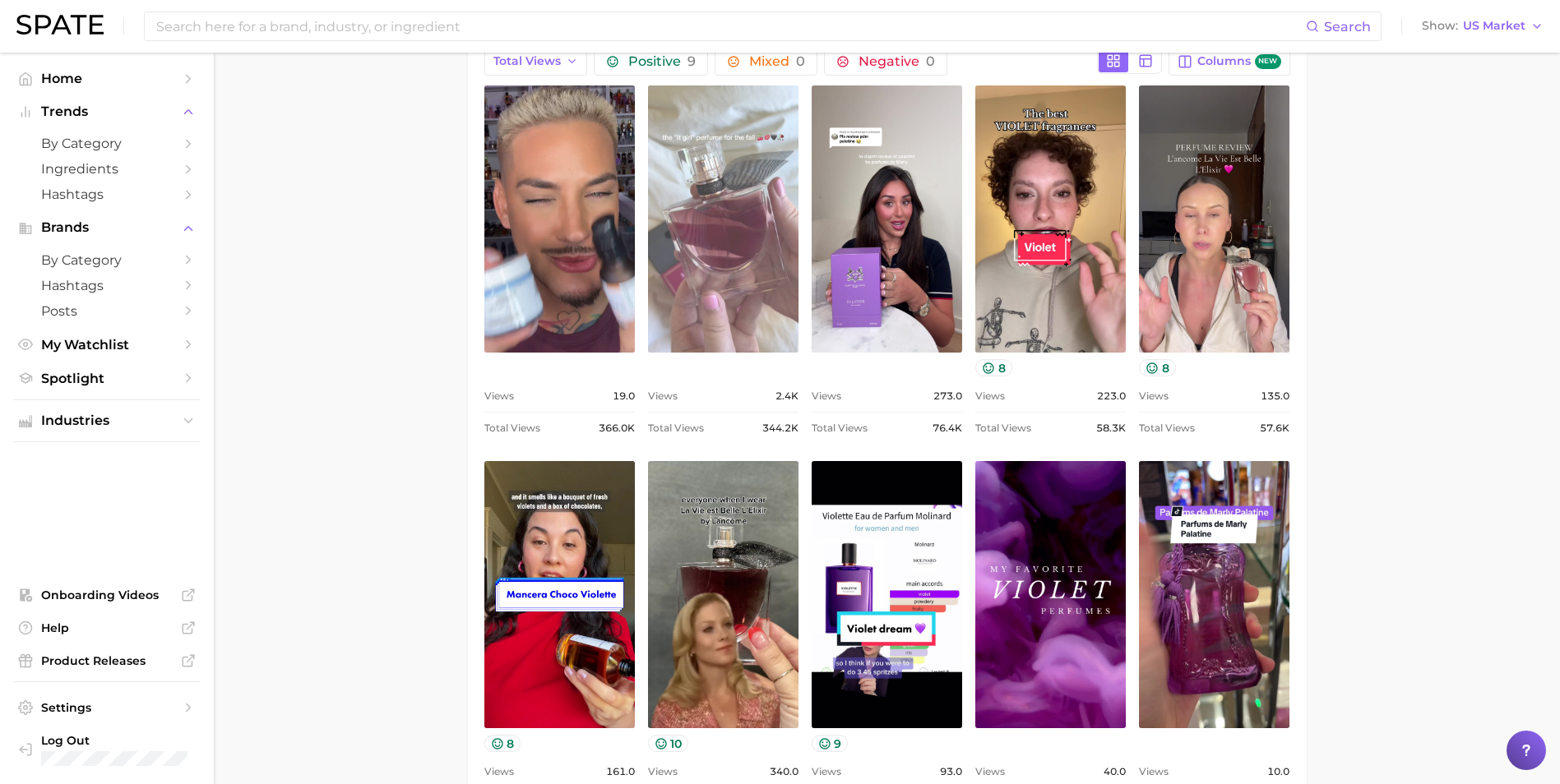
click at [675, 250] on link "view post on TikTok" at bounding box center [722, 219] width 150 height 267
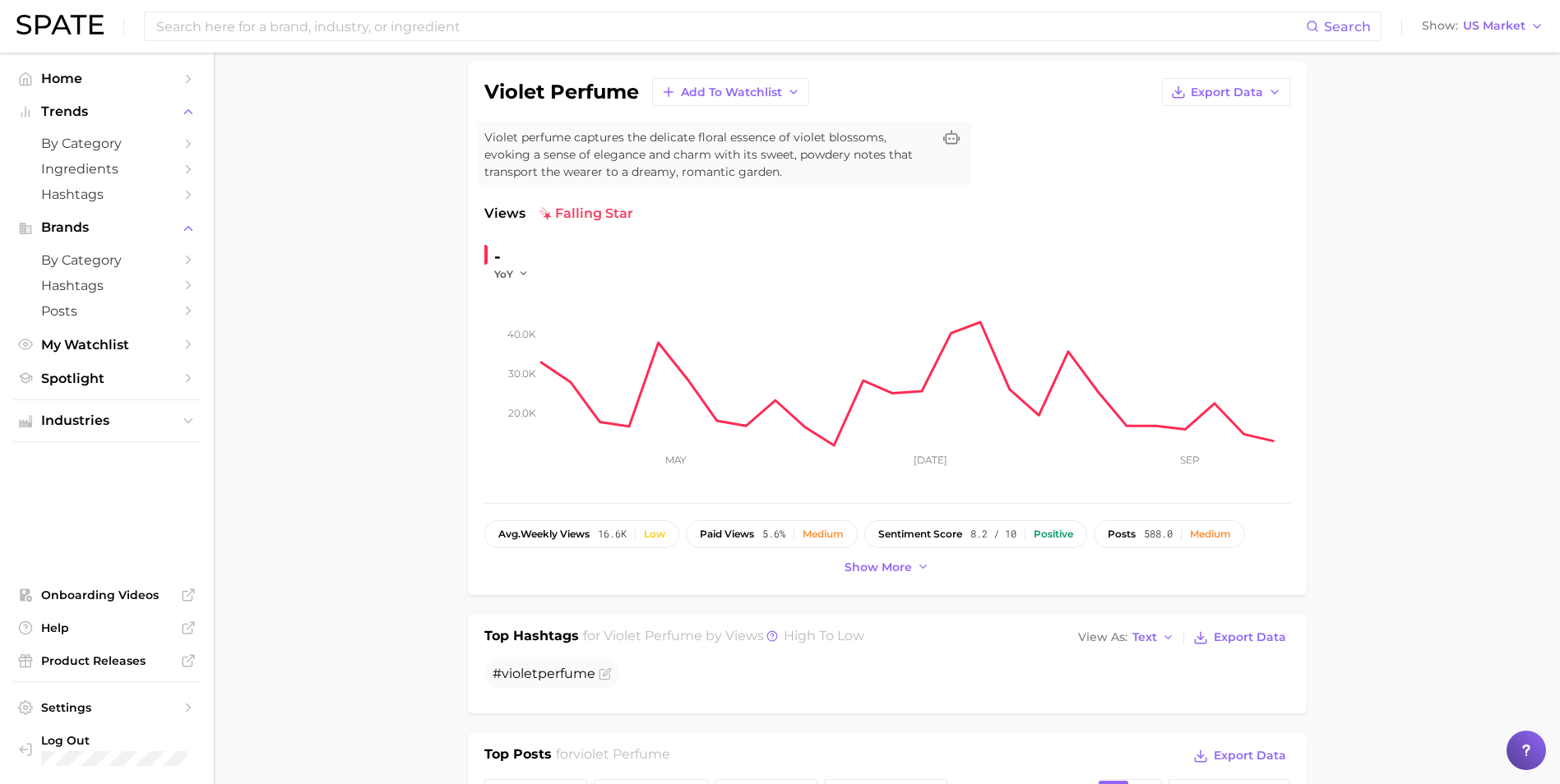
scroll to position [0, 0]
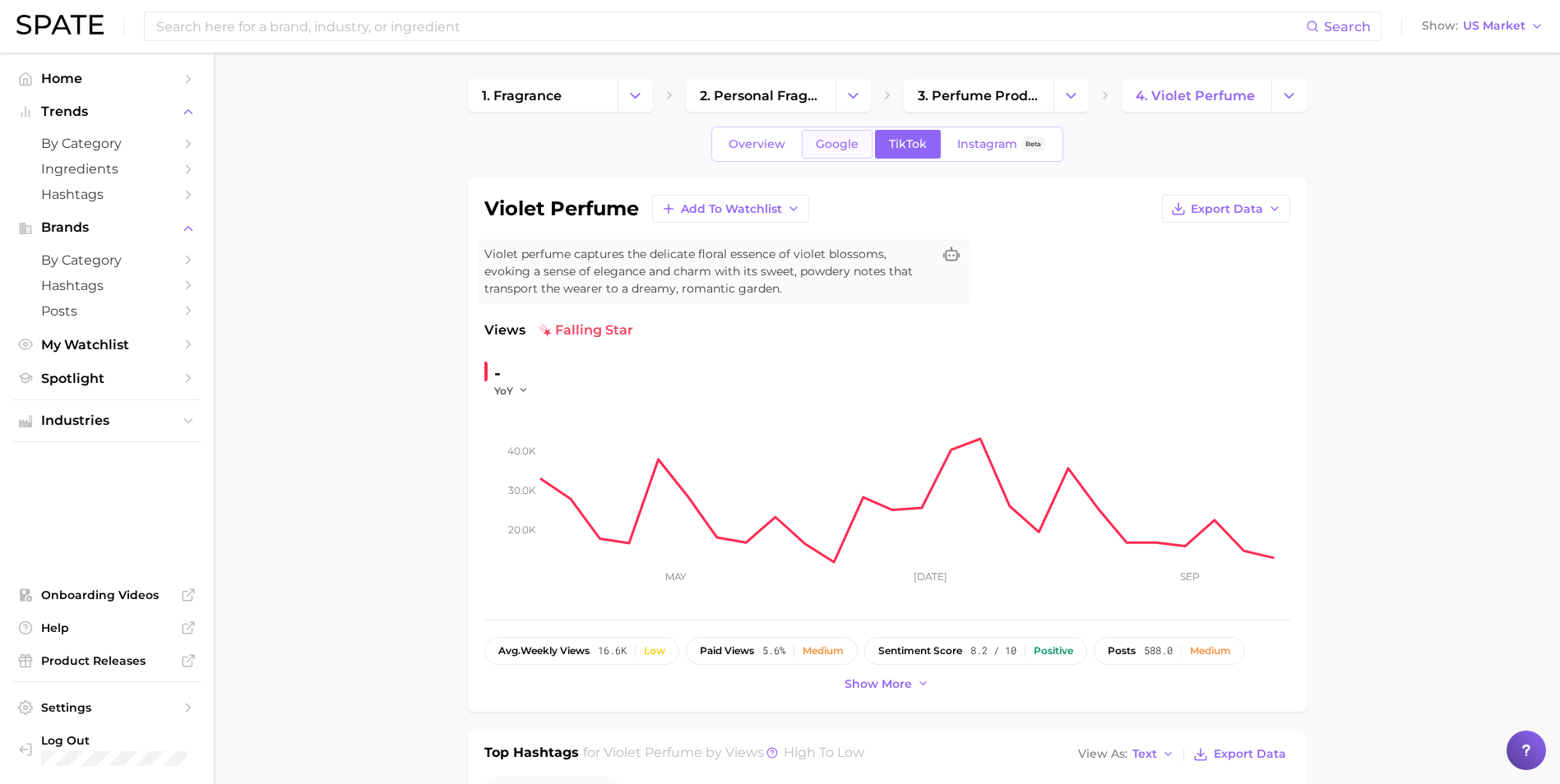
click at [816, 132] on link "Google" at bounding box center [837, 144] width 71 height 29
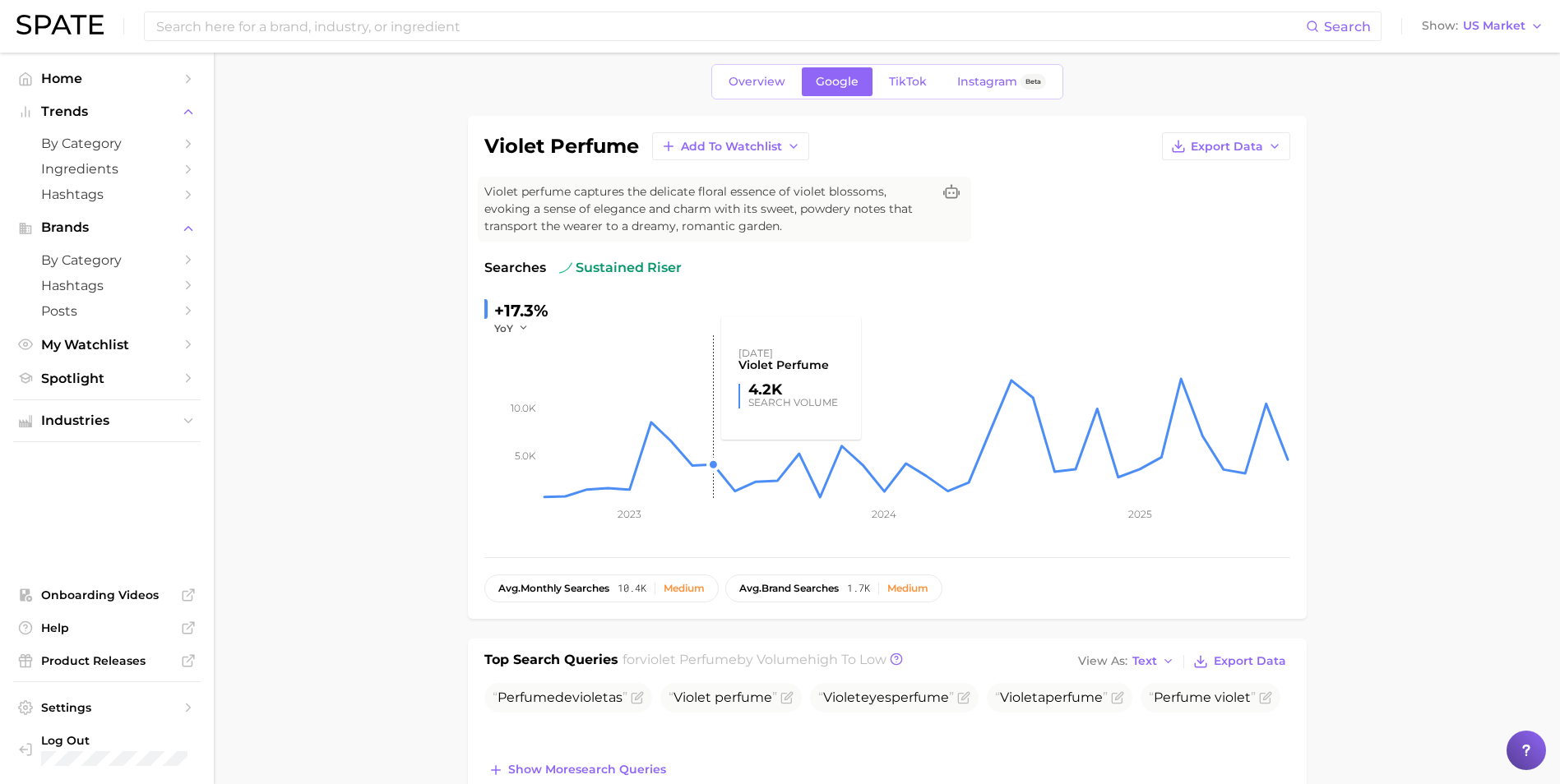
scroll to position [322, 0]
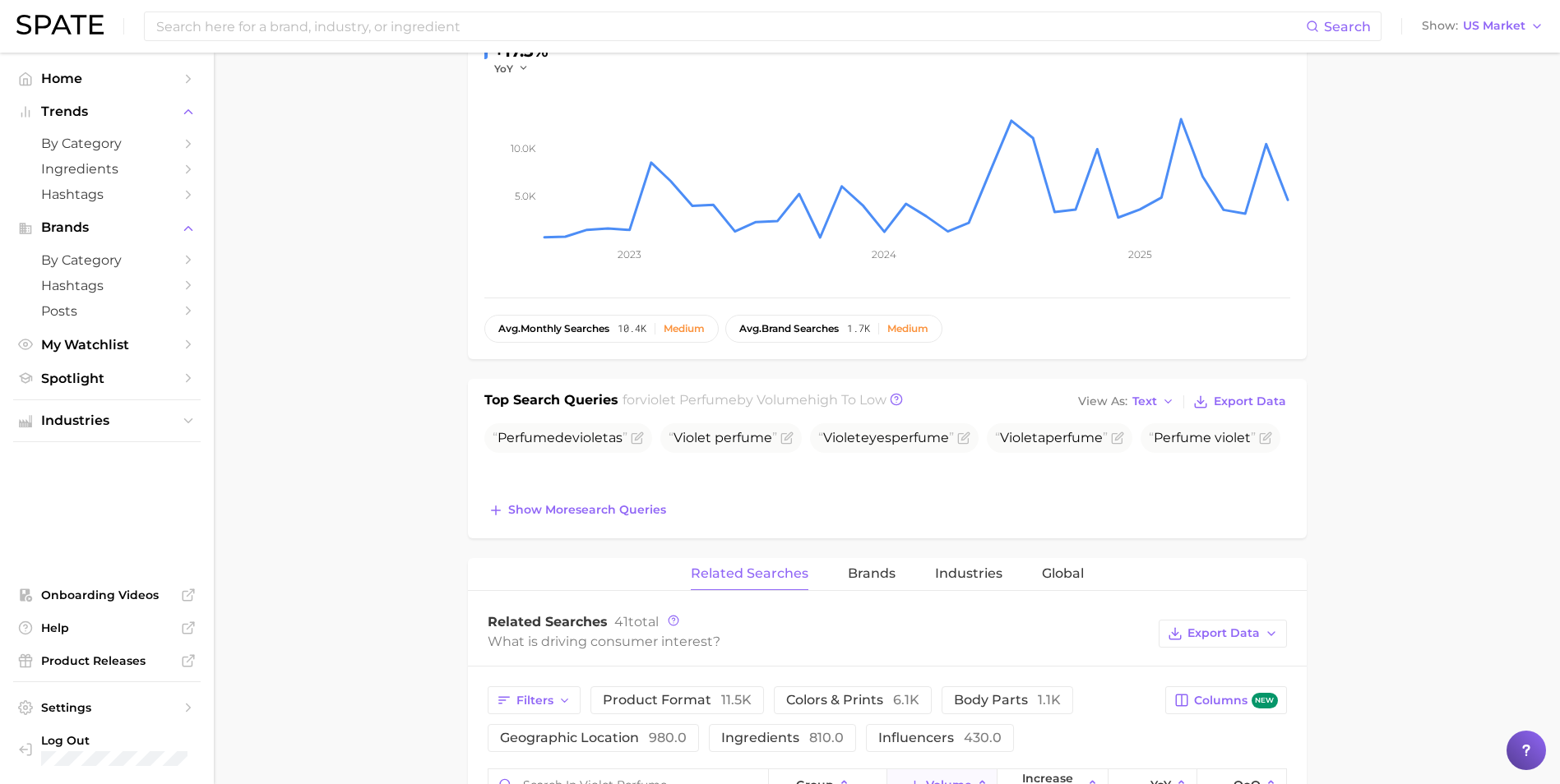
click at [468, 504] on div "Top Search Queries for violet perfume by Volume high to low View As Text Export…" at bounding box center [887, 459] width 839 height 160
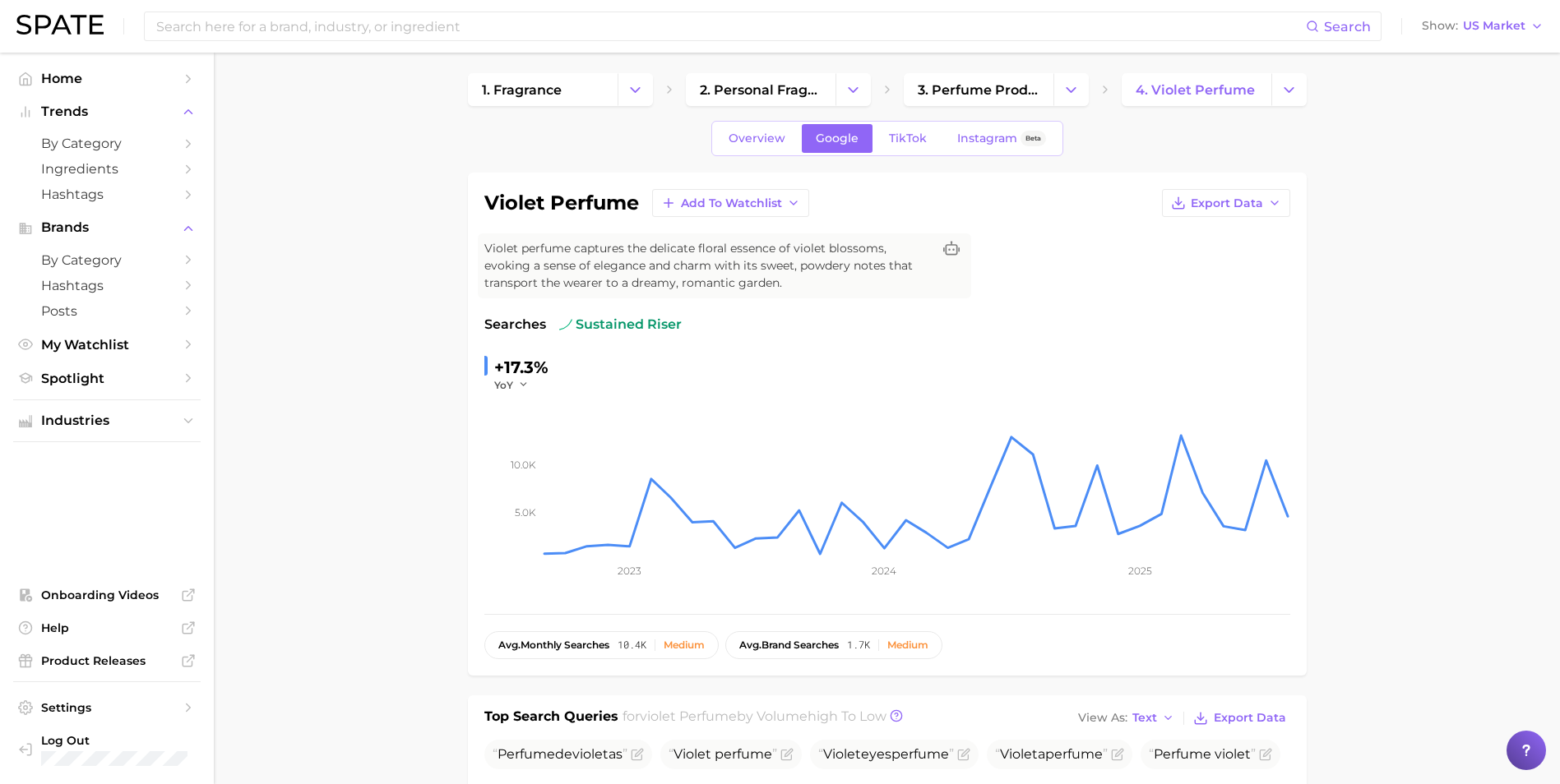
scroll to position [5, 0]
click at [468, 511] on div "violet perfume Add to Watchlist Export Data Violet perfume captures the delicat…" at bounding box center [887, 425] width 839 height 503
